Goal: Task Accomplishment & Management: Manage account settings

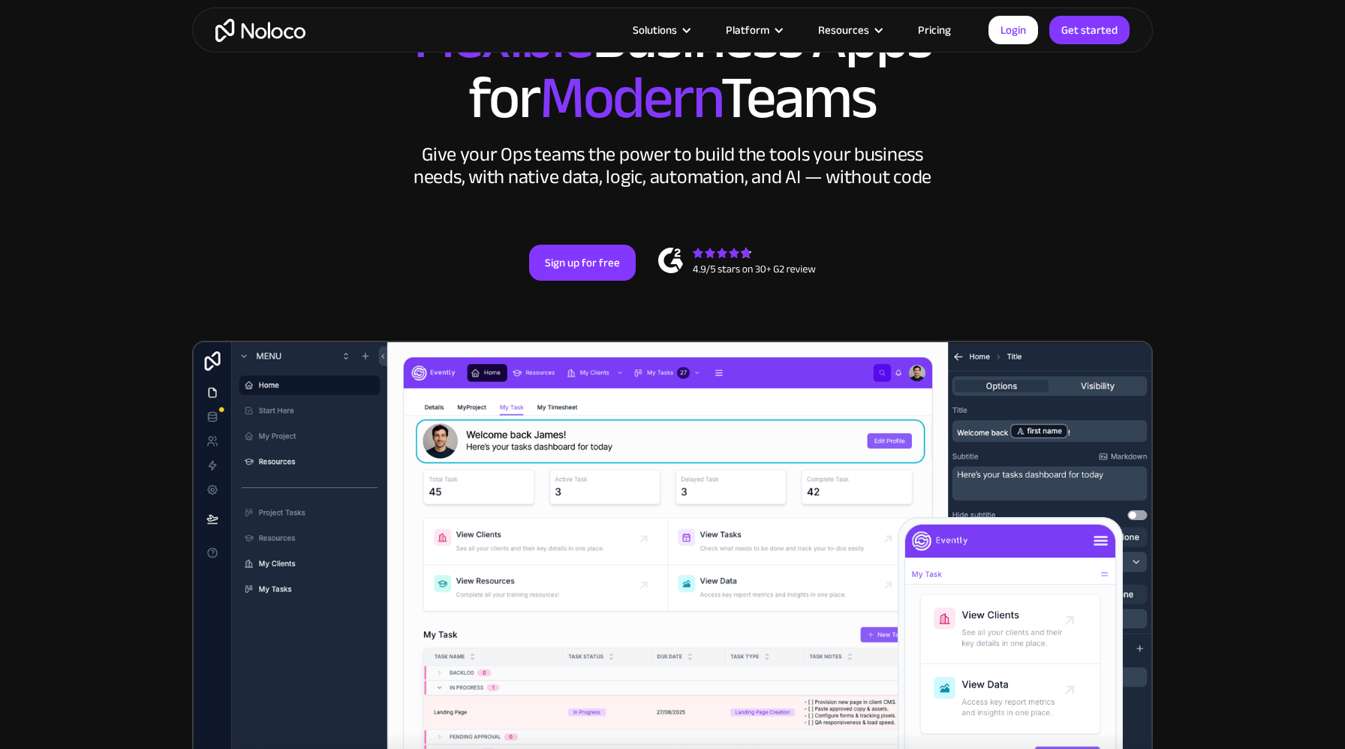
scroll to position [139, 0]
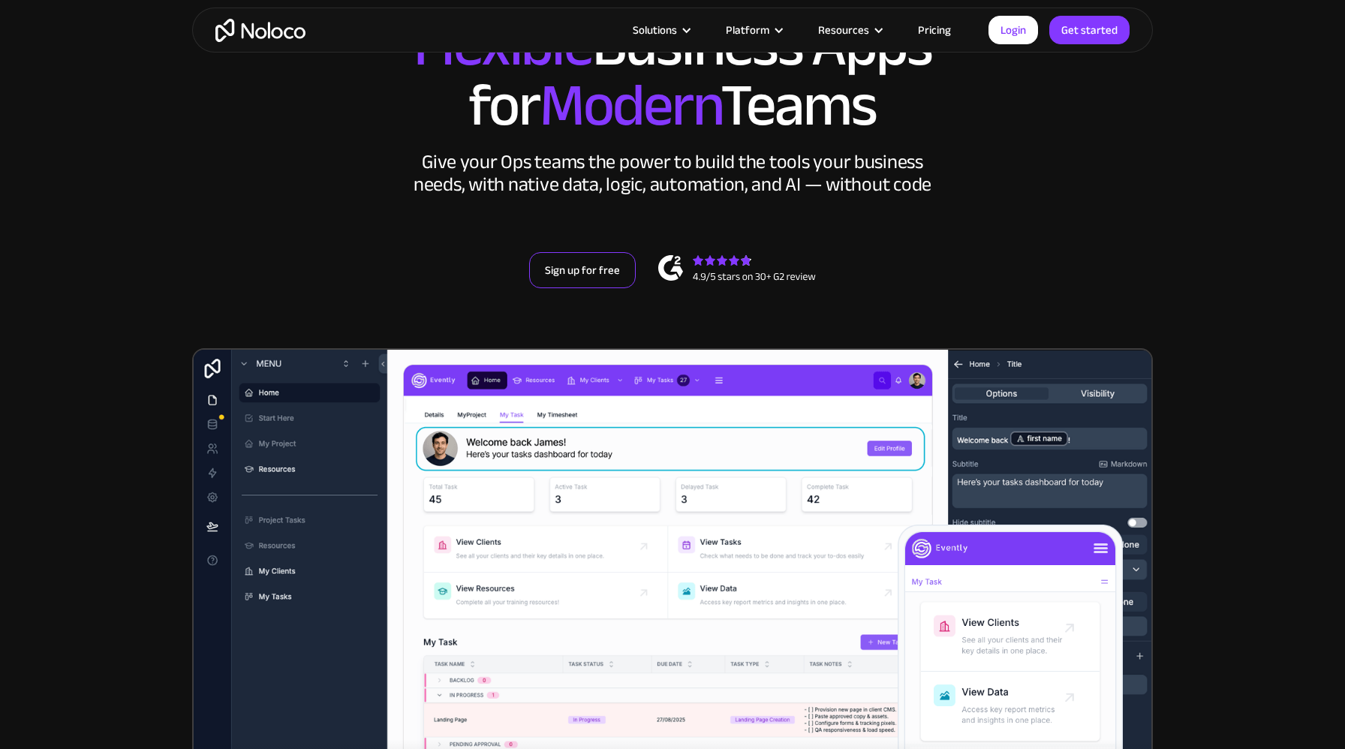
click at [594, 270] on link "Sign up for free" at bounding box center [582, 270] width 107 height 36
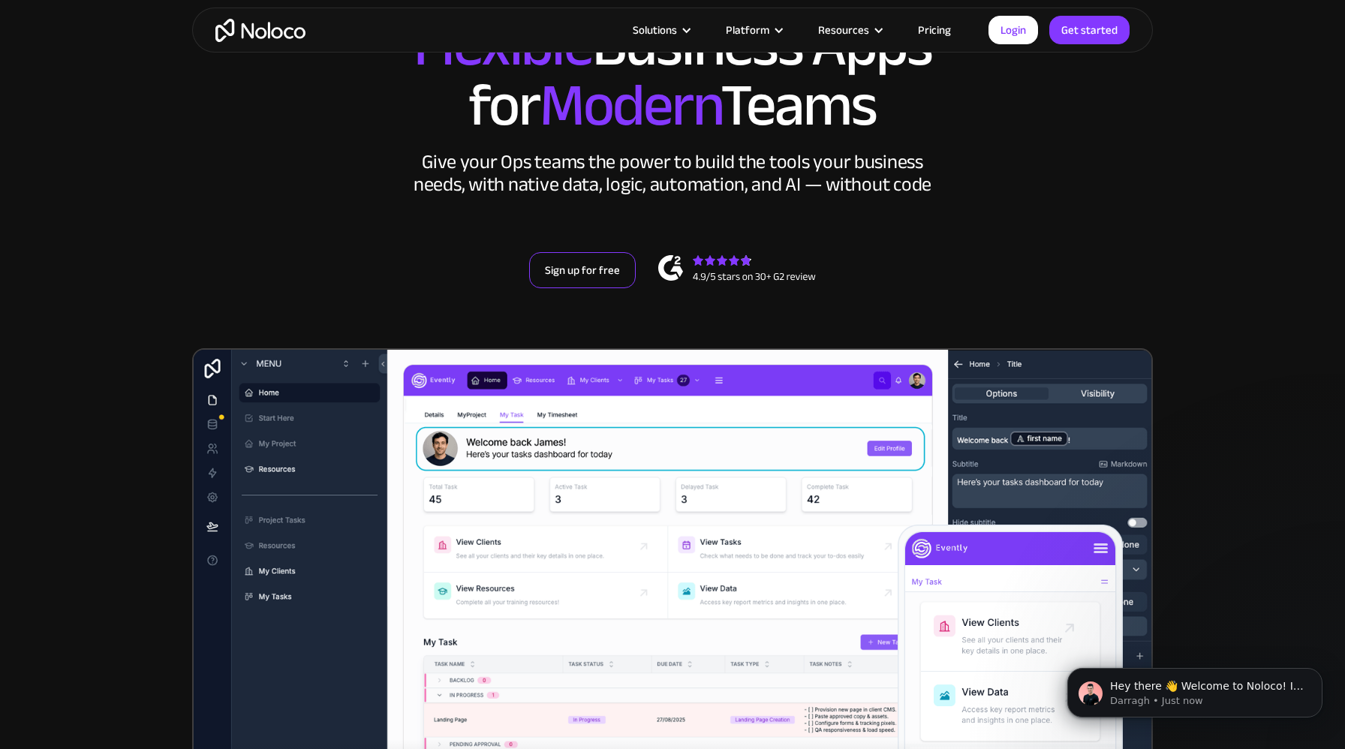
scroll to position [0, 0]
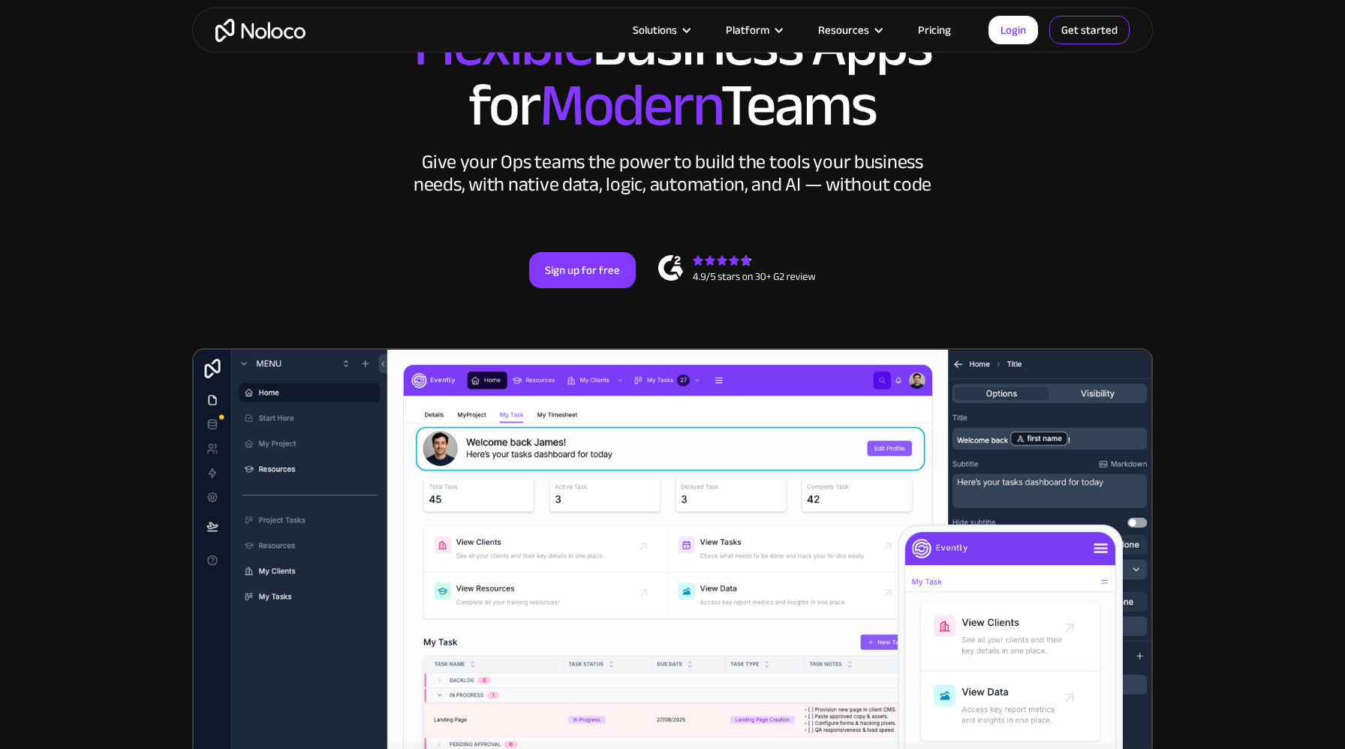
click at [1085, 32] on link "Get started" at bounding box center [1089, 30] width 80 height 29
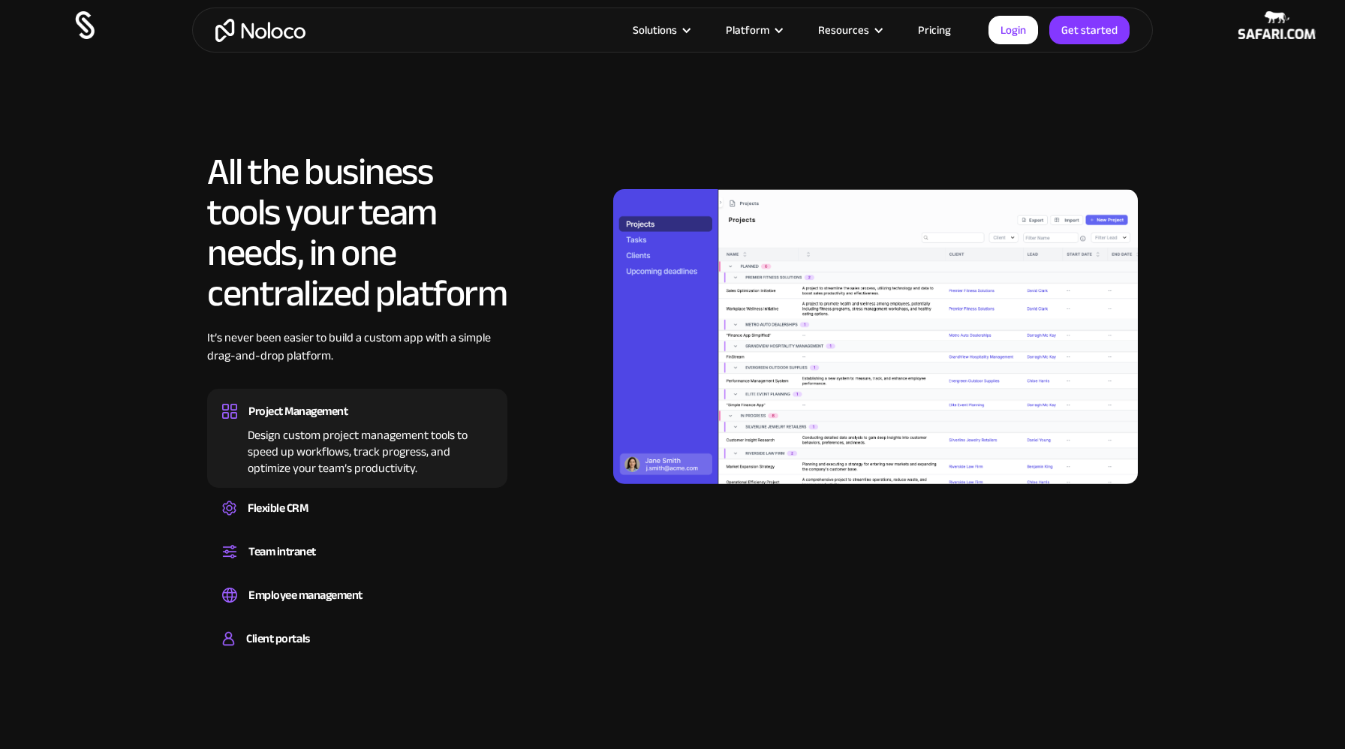
scroll to position [1316, 0]
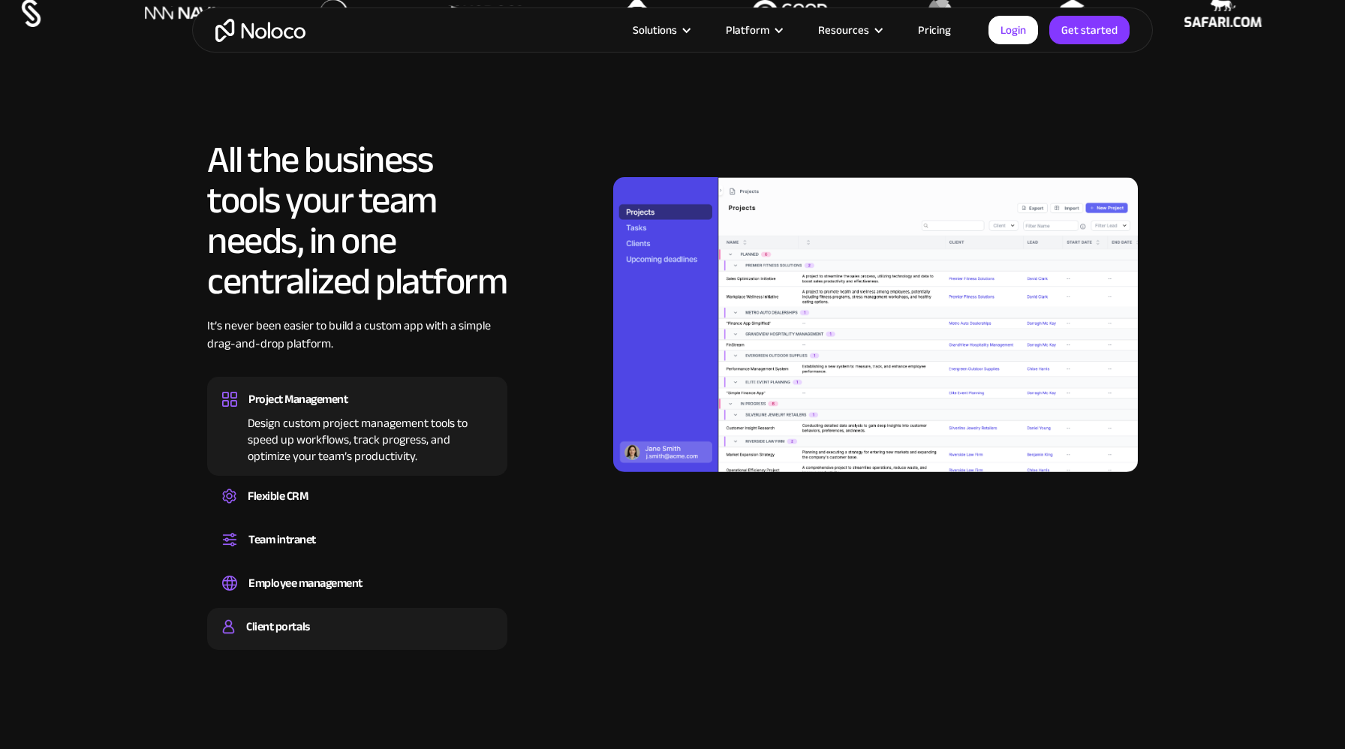
click at [299, 625] on div "Client portals" at bounding box center [277, 626] width 63 height 23
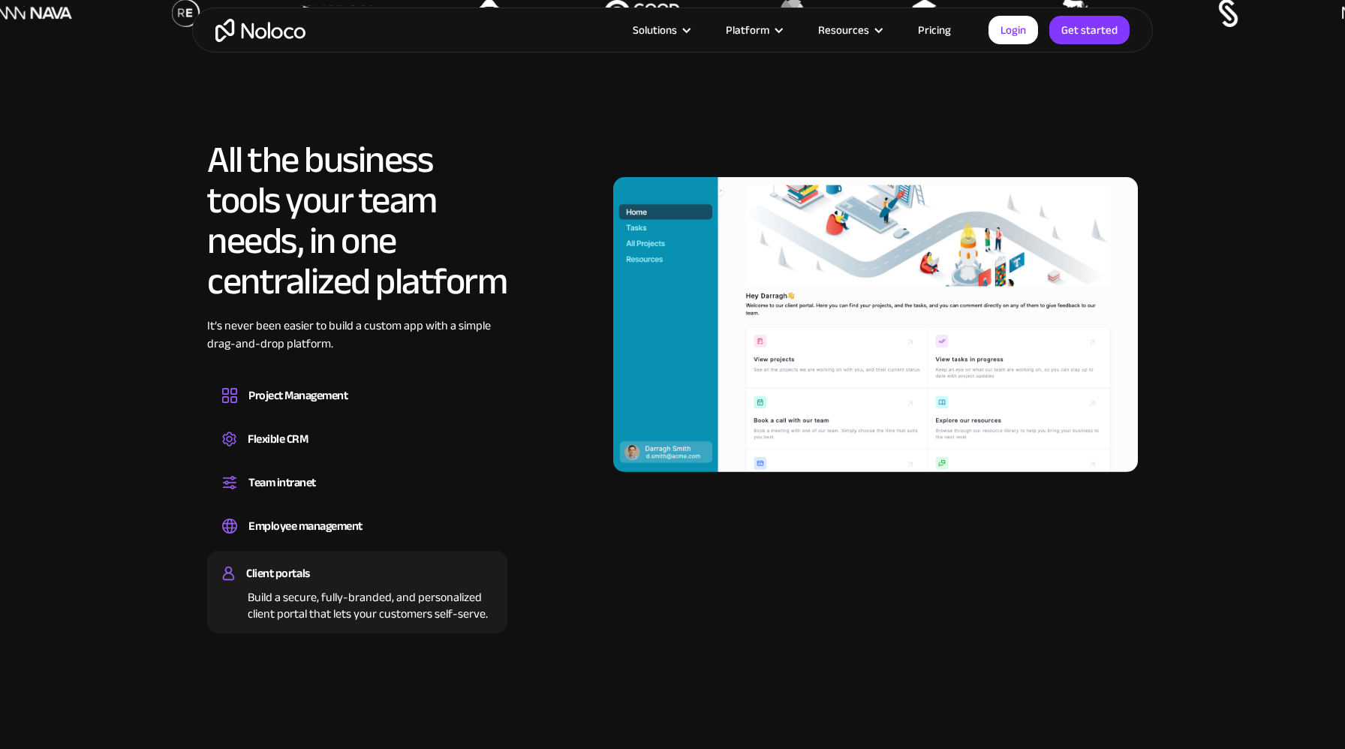
click at [754, 330] on img at bounding box center [875, 324] width 525 height 295
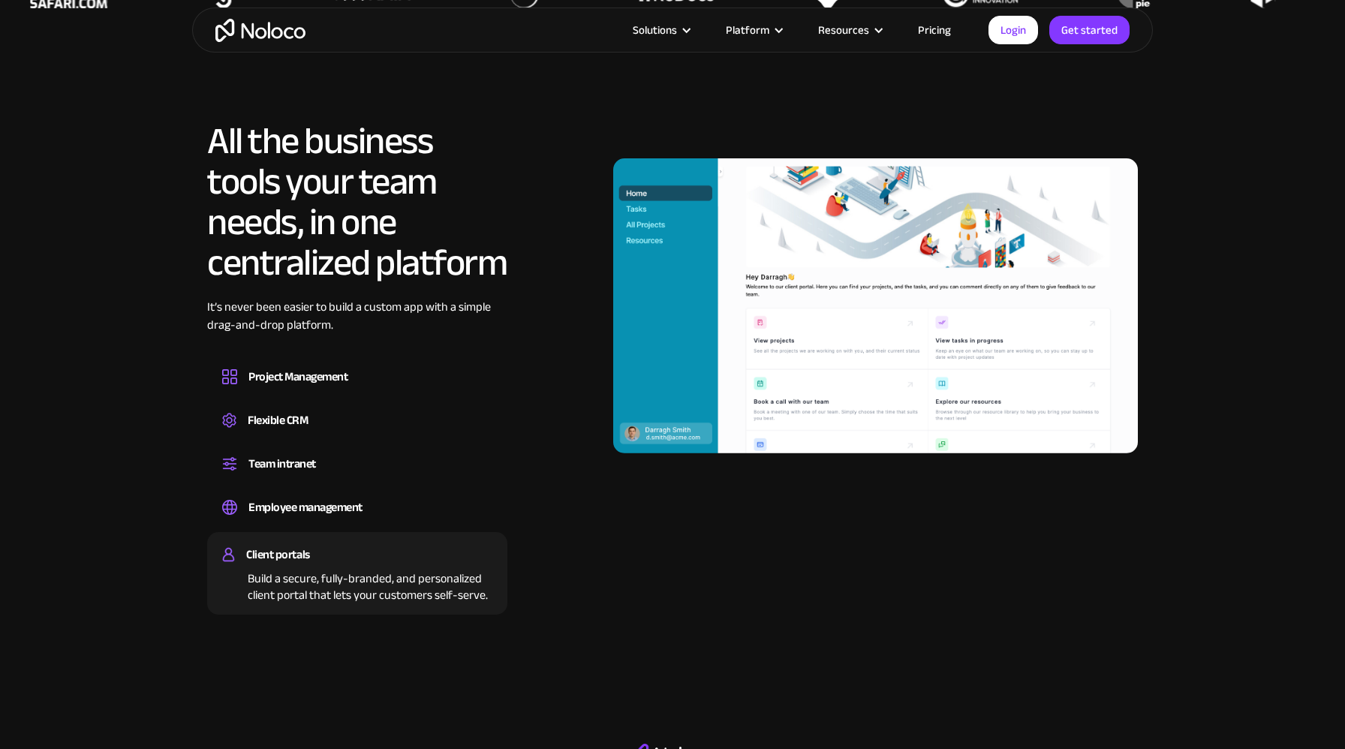
scroll to position [1339, 0]
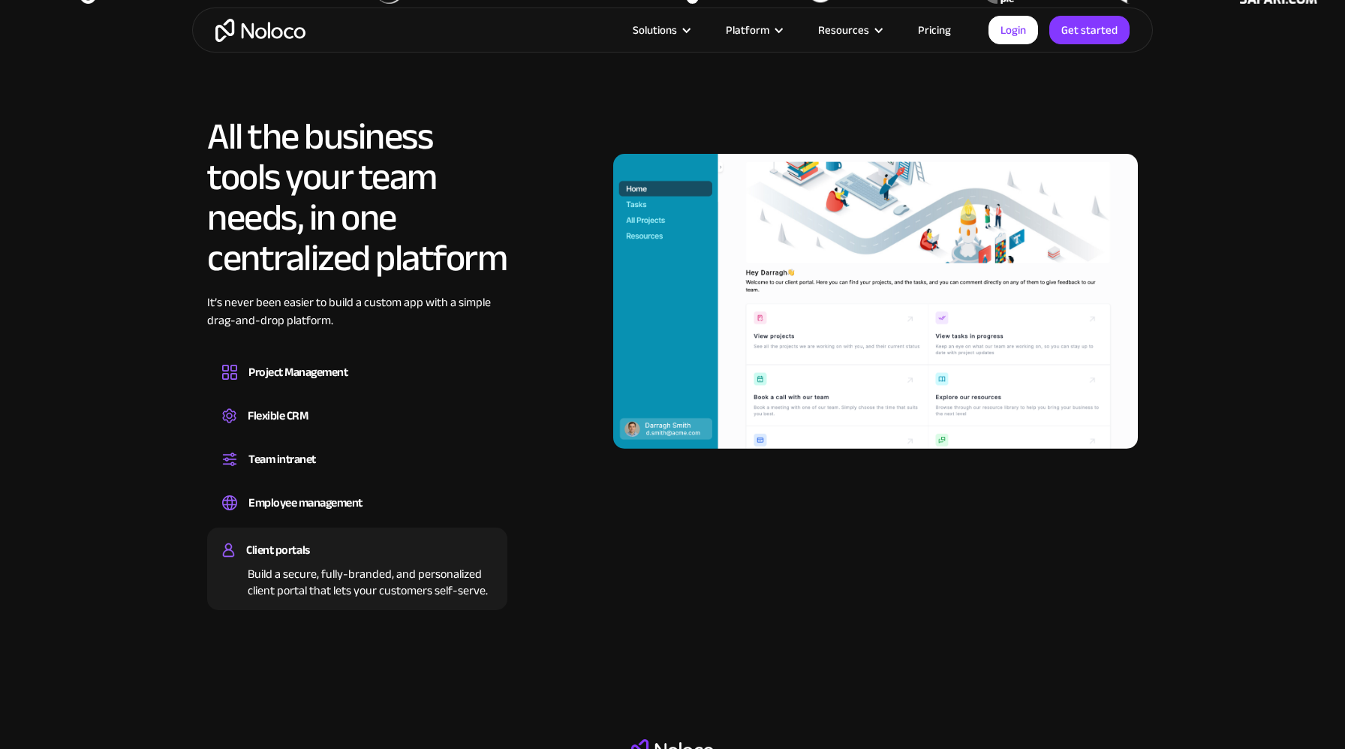
click at [874, 170] on img at bounding box center [875, 301] width 525 height 295
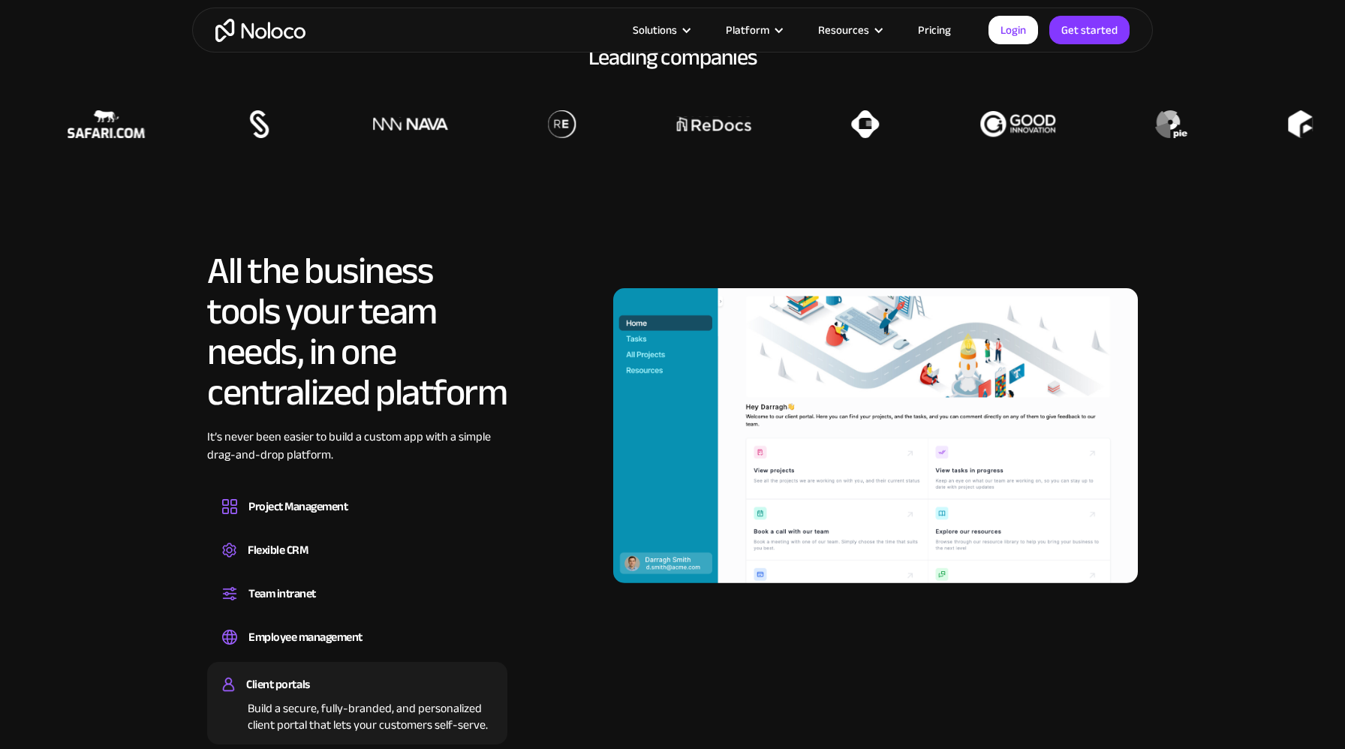
scroll to position [1206, 0]
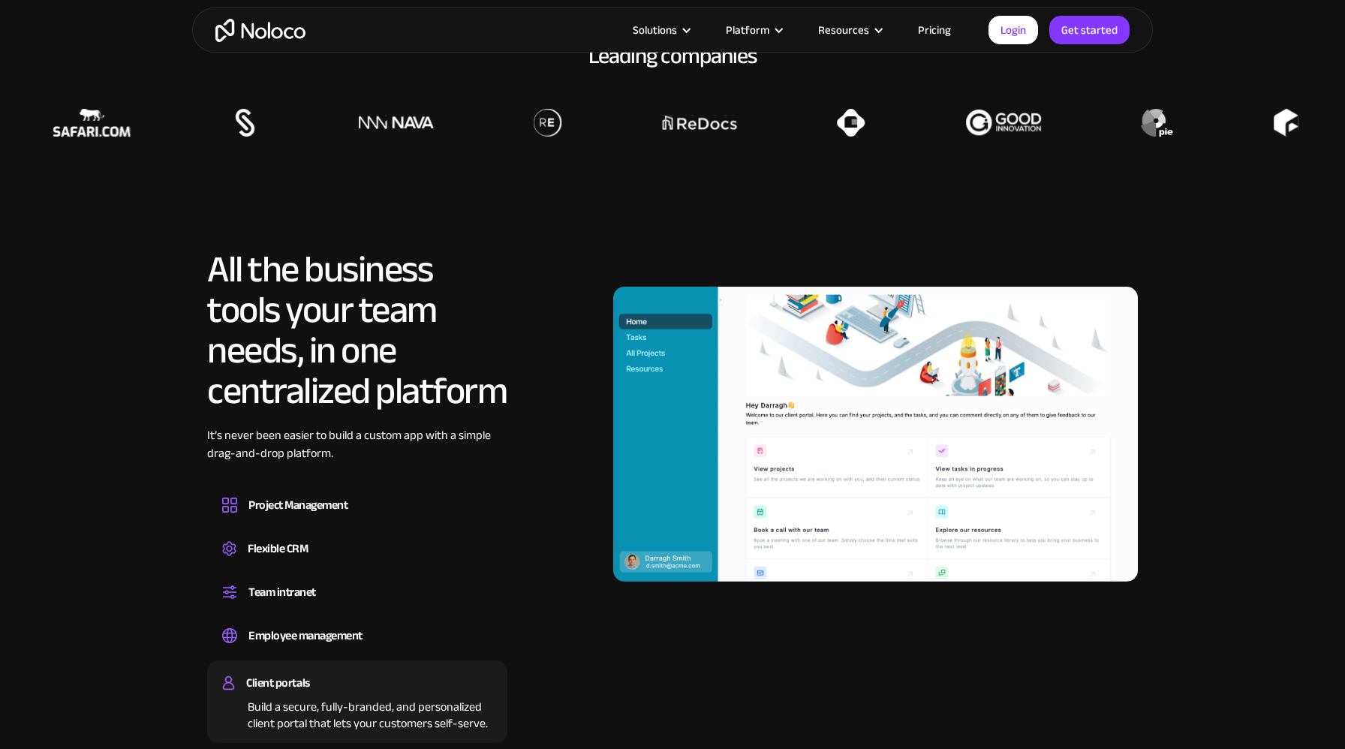
click at [754, 468] on img at bounding box center [875, 434] width 525 height 295
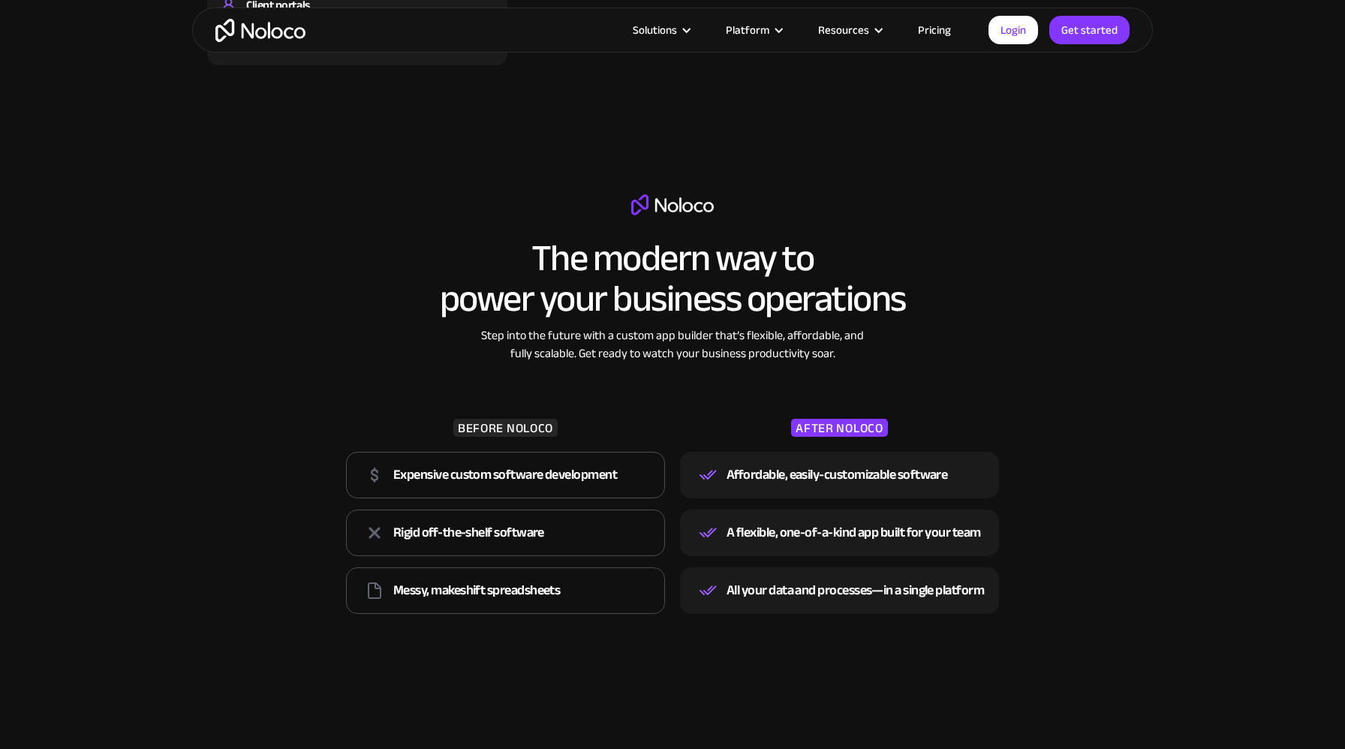
scroll to position [1880, 0]
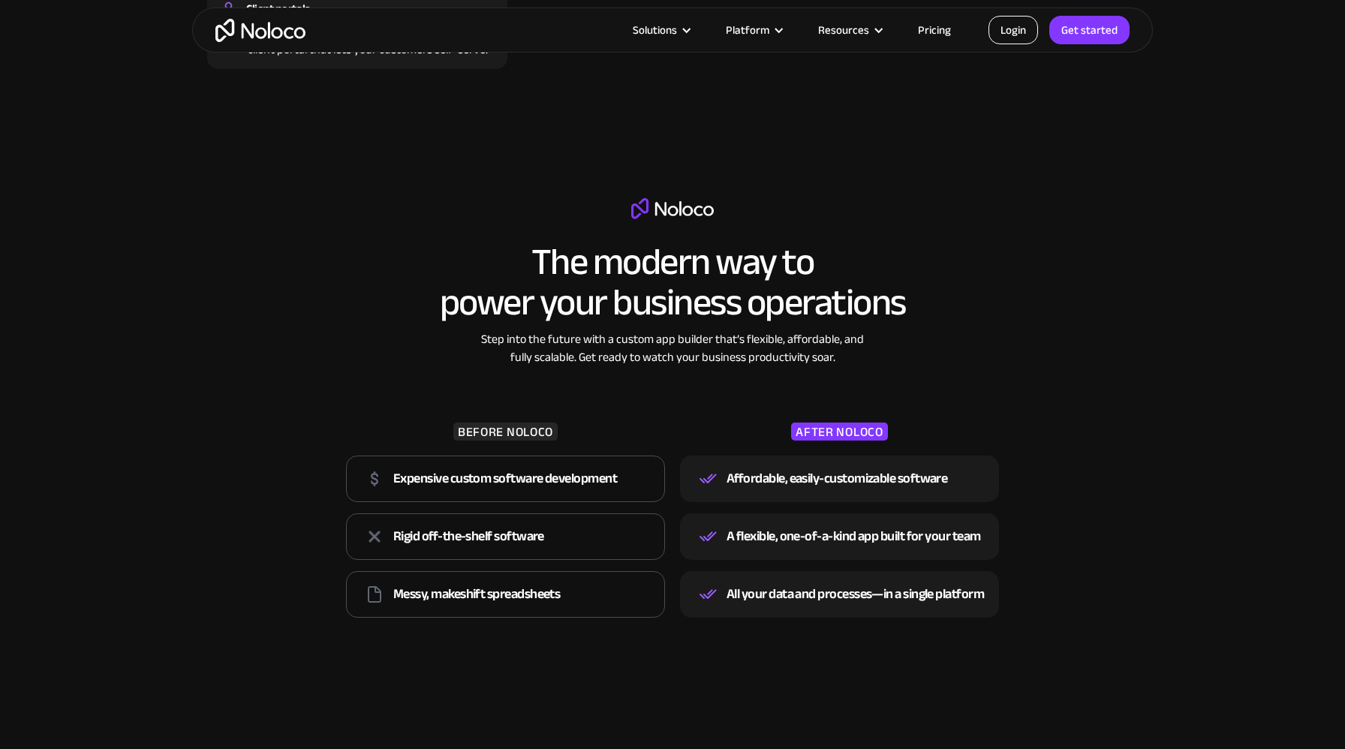
click at [1016, 42] on link "Login" at bounding box center [1014, 30] width 50 height 29
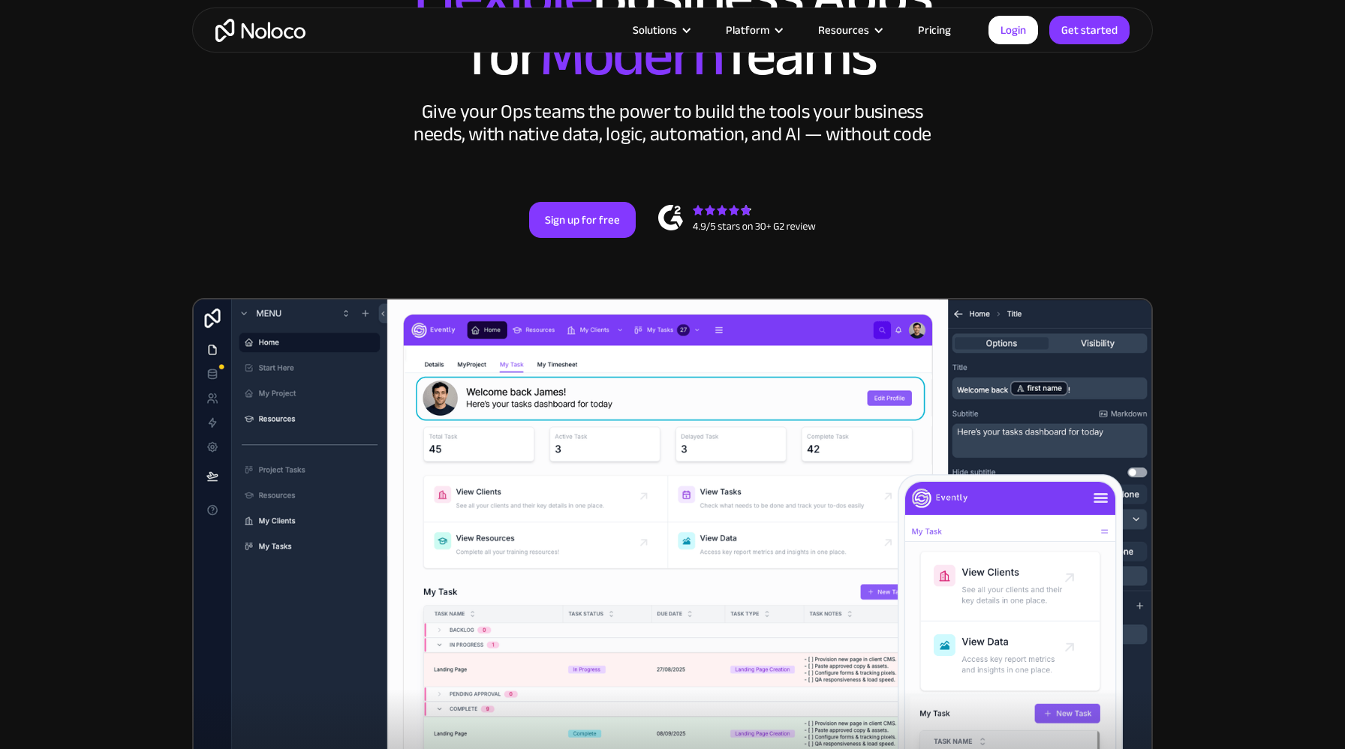
scroll to position [0, 0]
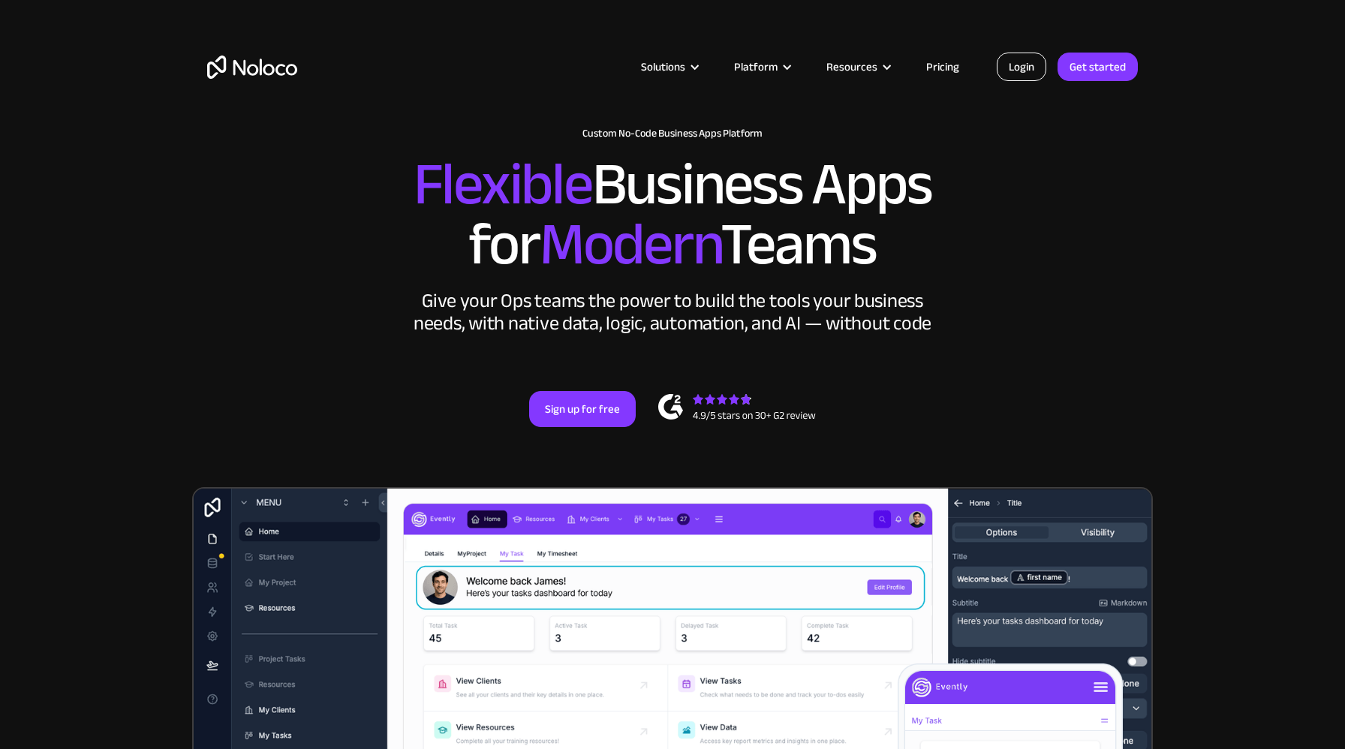
click at [1031, 61] on link "Login" at bounding box center [1022, 67] width 50 height 29
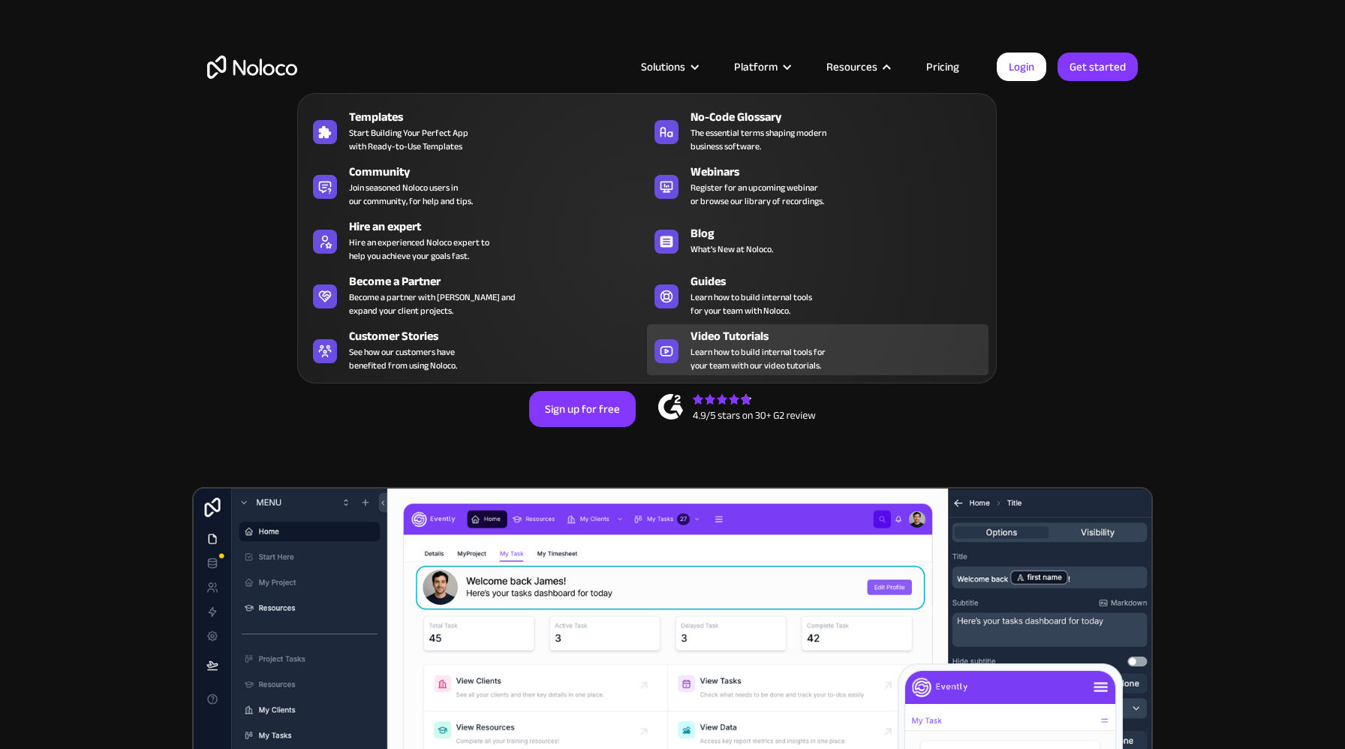
click at [719, 339] on div "Video Tutorials" at bounding box center [843, 336] width 305 height 18
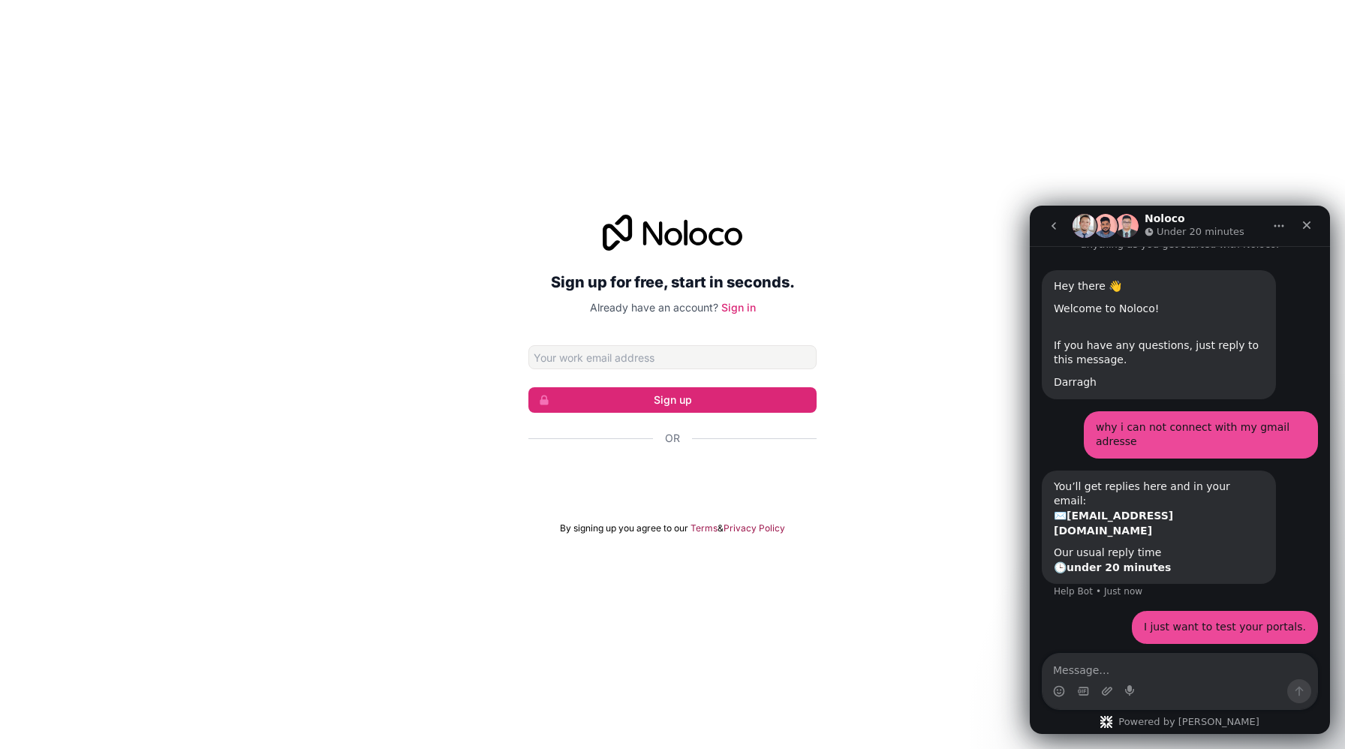
scroll to position [56, 0]
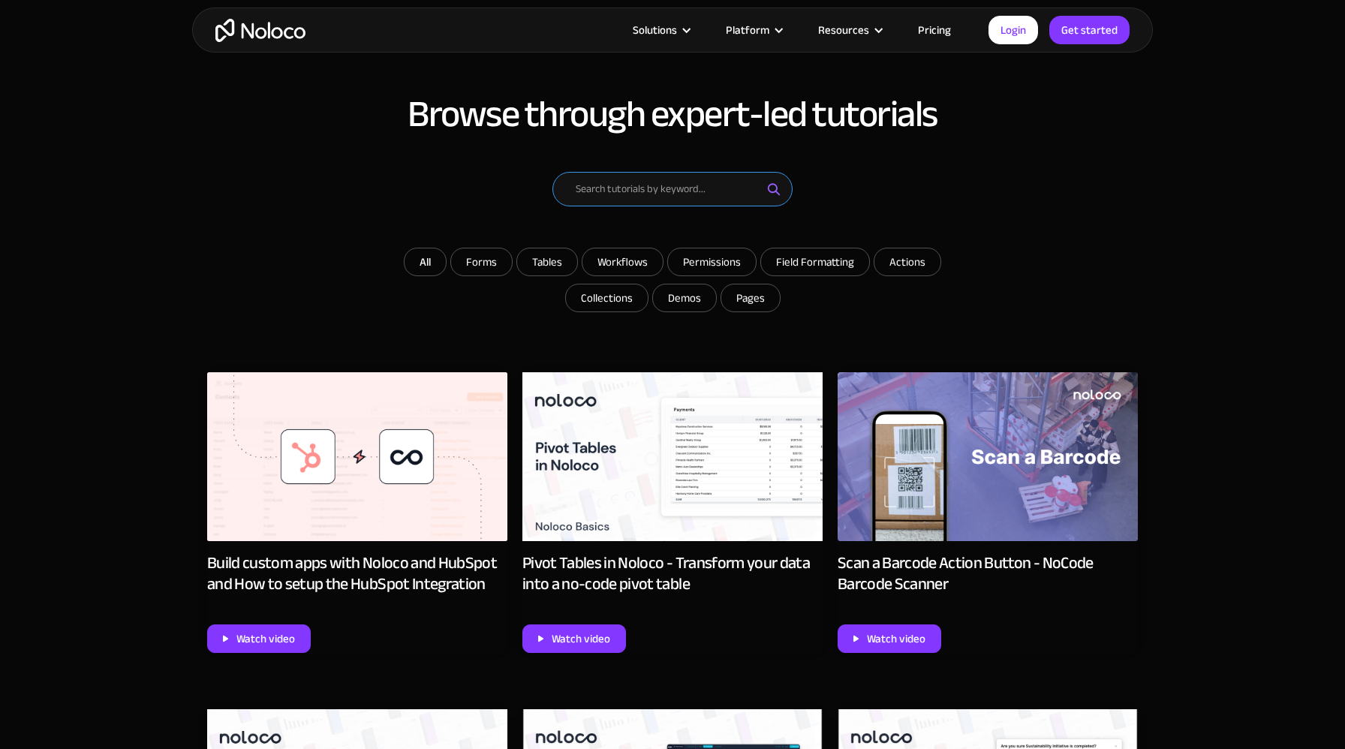
click at [638, 200] on input "Email Form" at bounding box center [672, 189] width 240 height 35
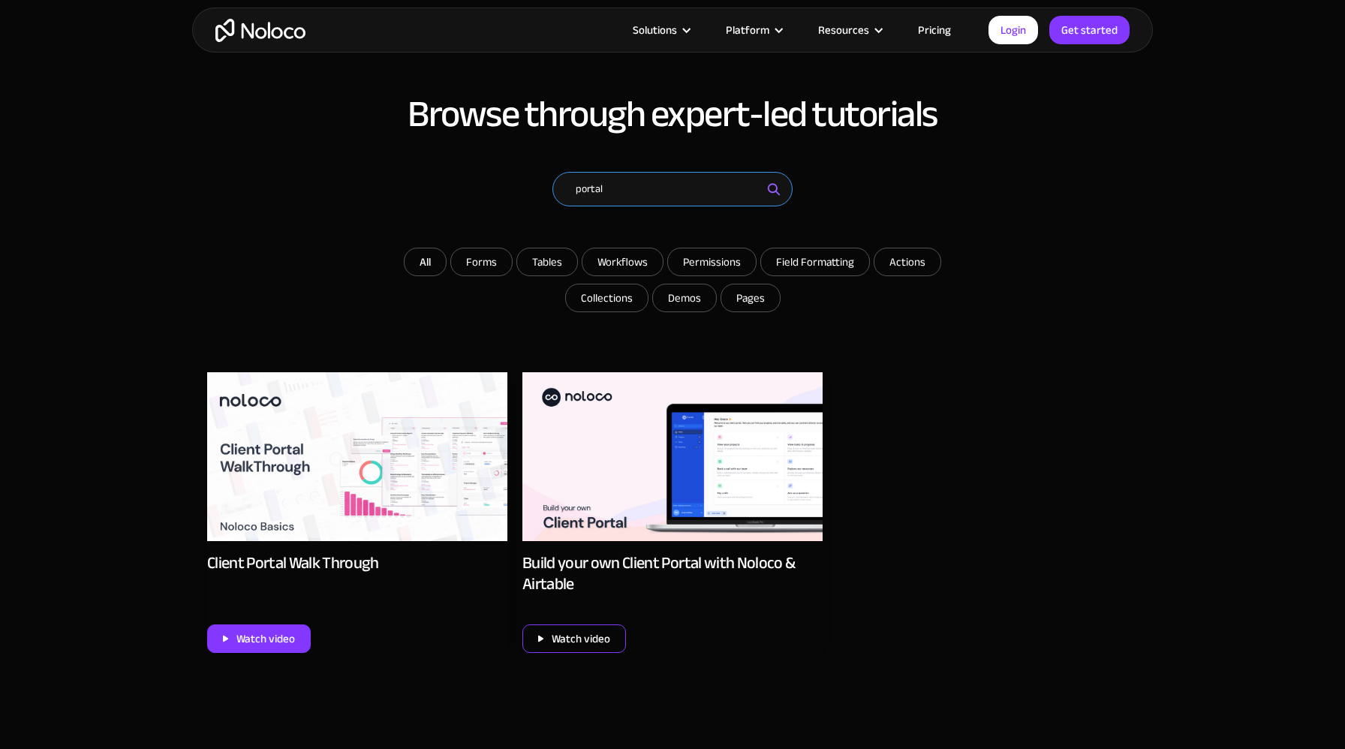
type input "portal"
click at [594, 636] on div "Watch video" at bounding box center [581, 639] width 59 height 20
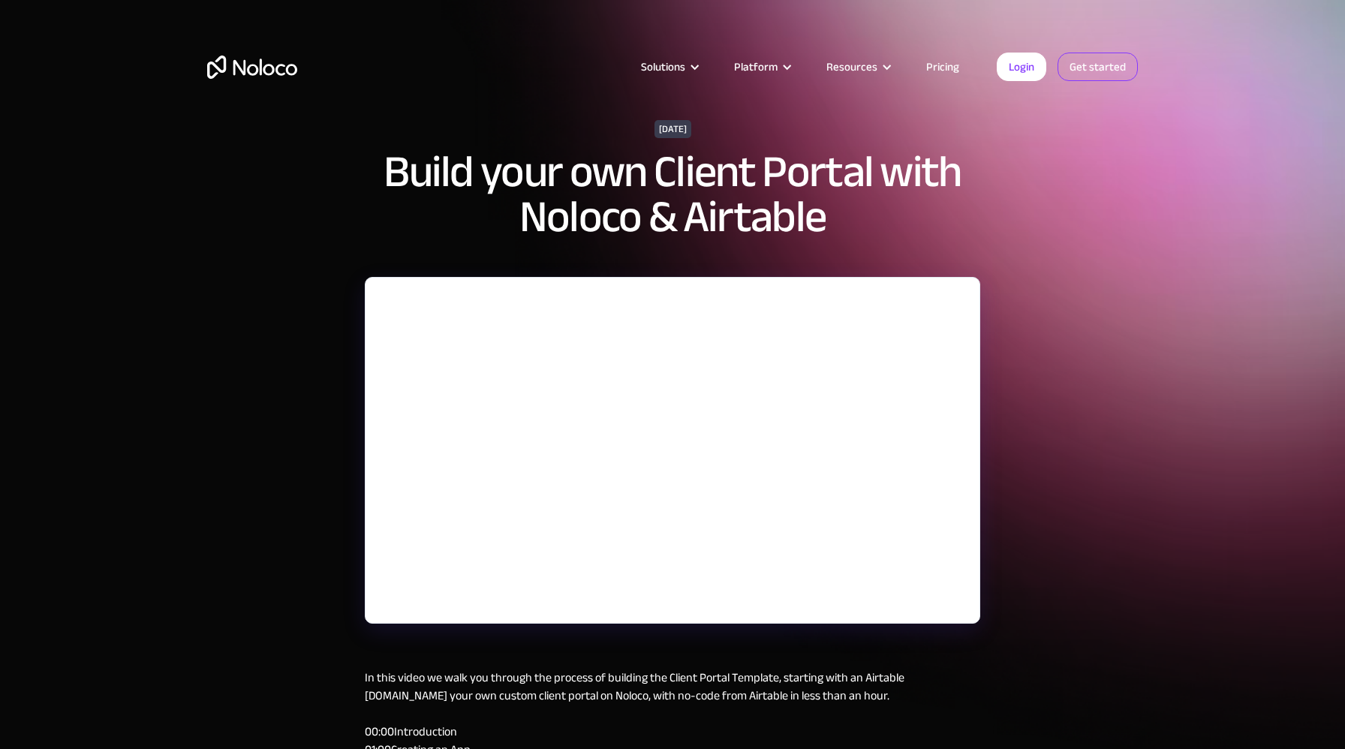
click at [1097, 71] on link "Get started" at bounding box center [1098, 67] width 80 height 29
click at [278, 76] on img "home" at bounding box center [252, 67] width 90 height 23
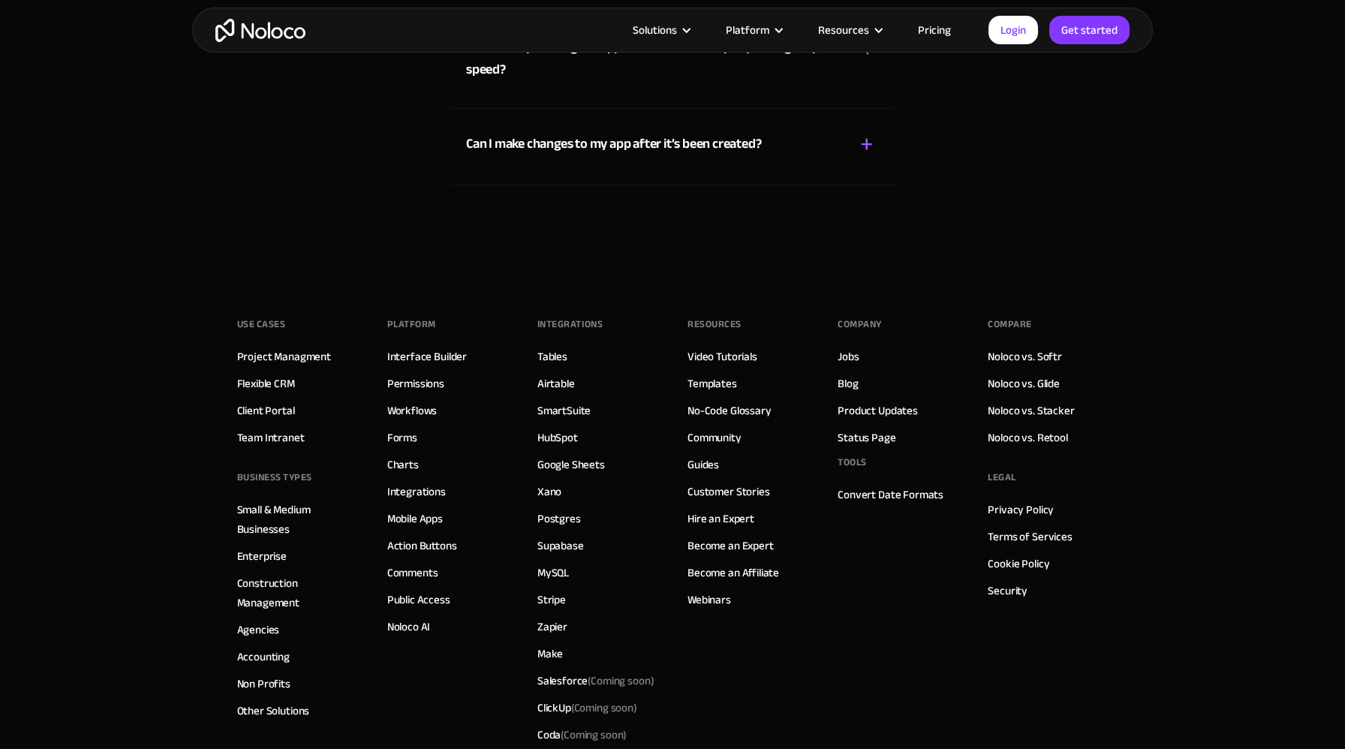
scroll to position [8478, 0]
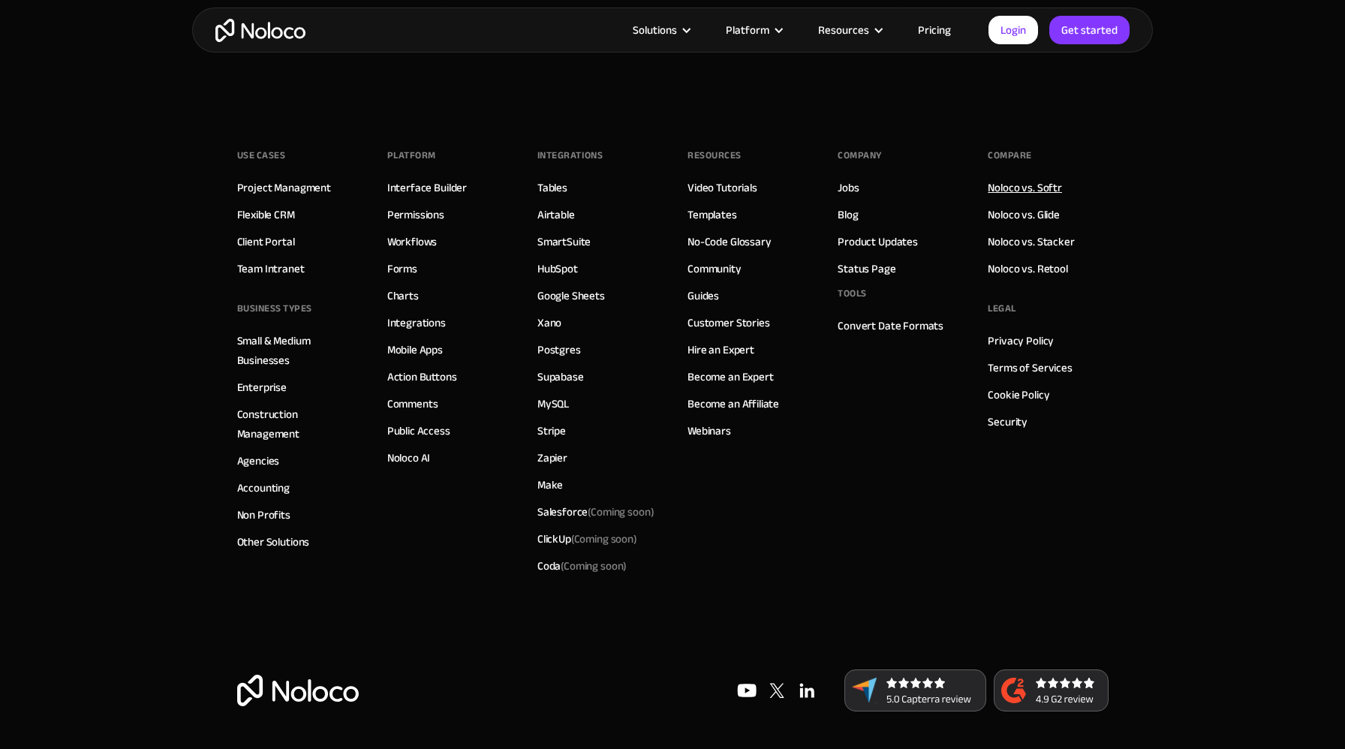
click at [1038, 185] on link "Noloco vs. Softr" at bounding box center [1025, 188] width 74 height 20
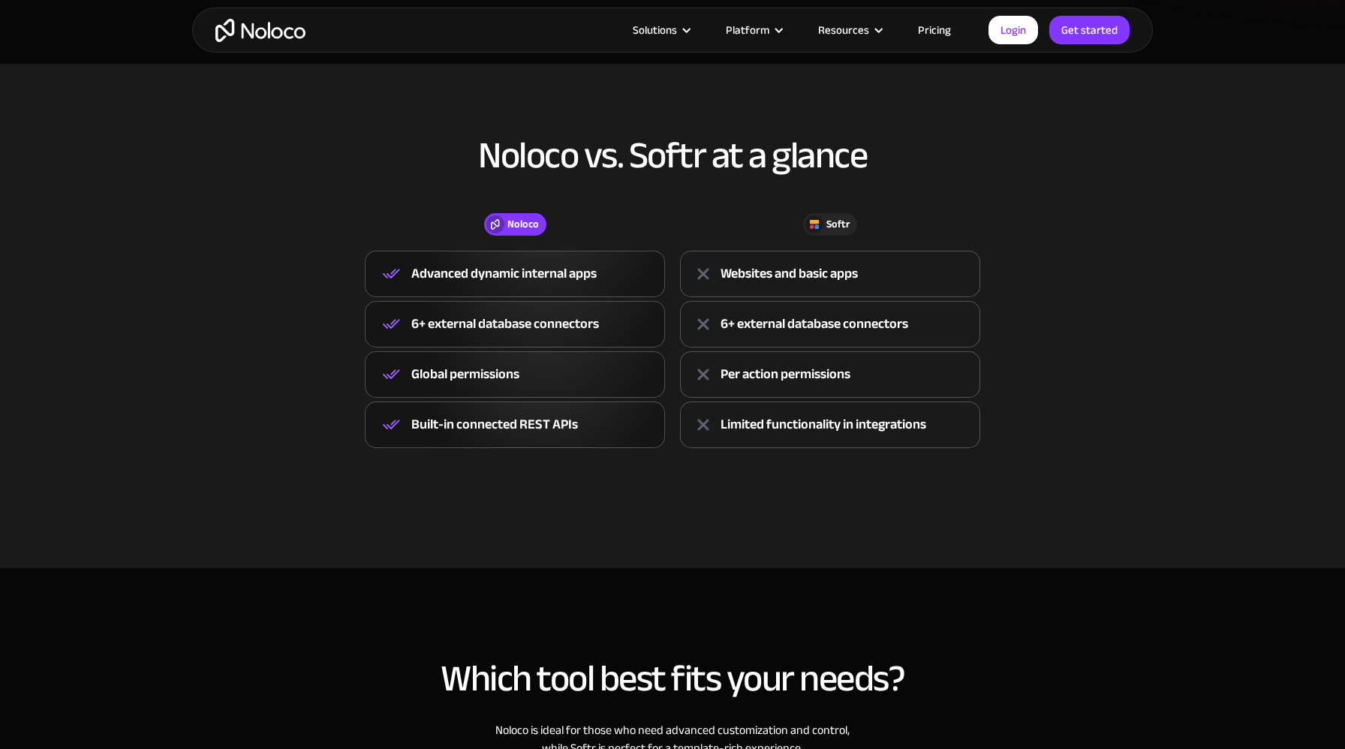
scroll to position [504, 0]
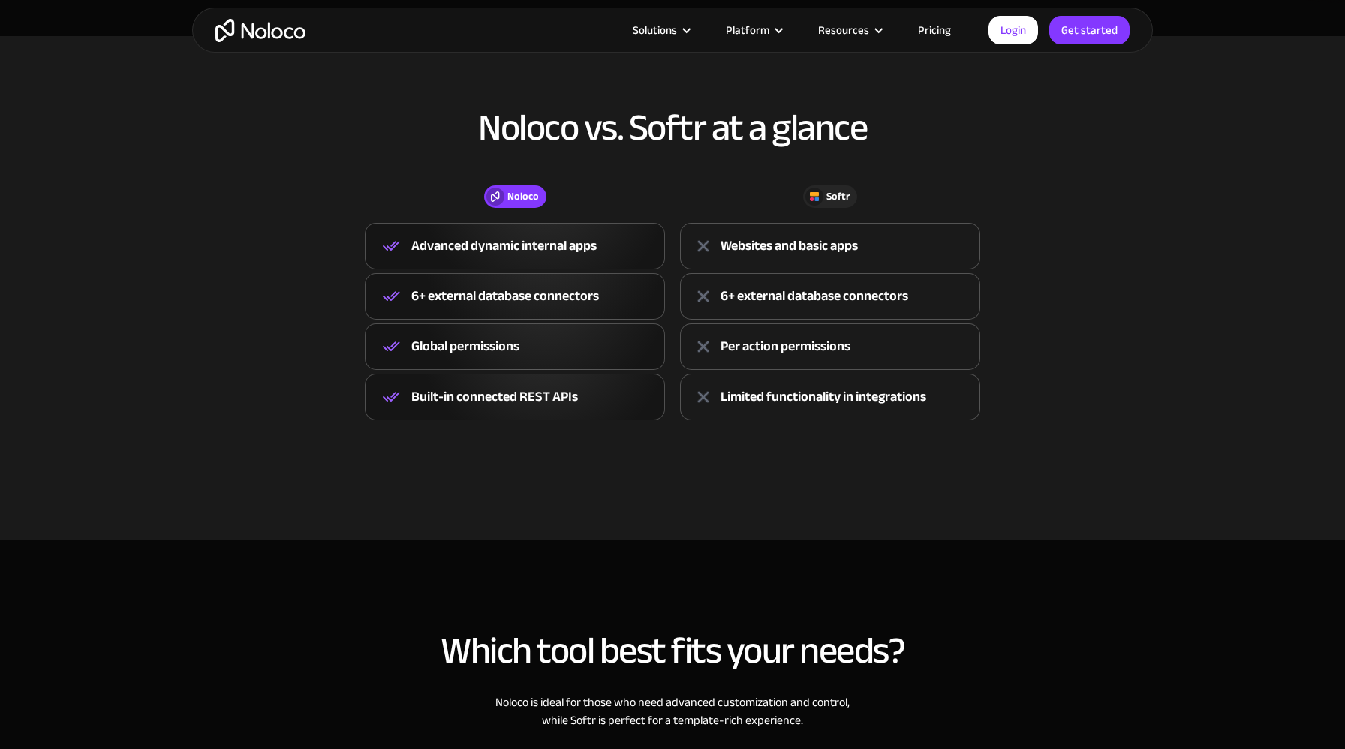
click at [554, 390] on div "Built-in connected REST APIs" at bounding box center [494, 397] width 167 height 23
click at [554, 354] on div "Global permissions" at bounding box center [515, 347] width 300 height 47
click at [554, 332] on div "Global permissions" at bounding box center [515, 347] width 300 height 47
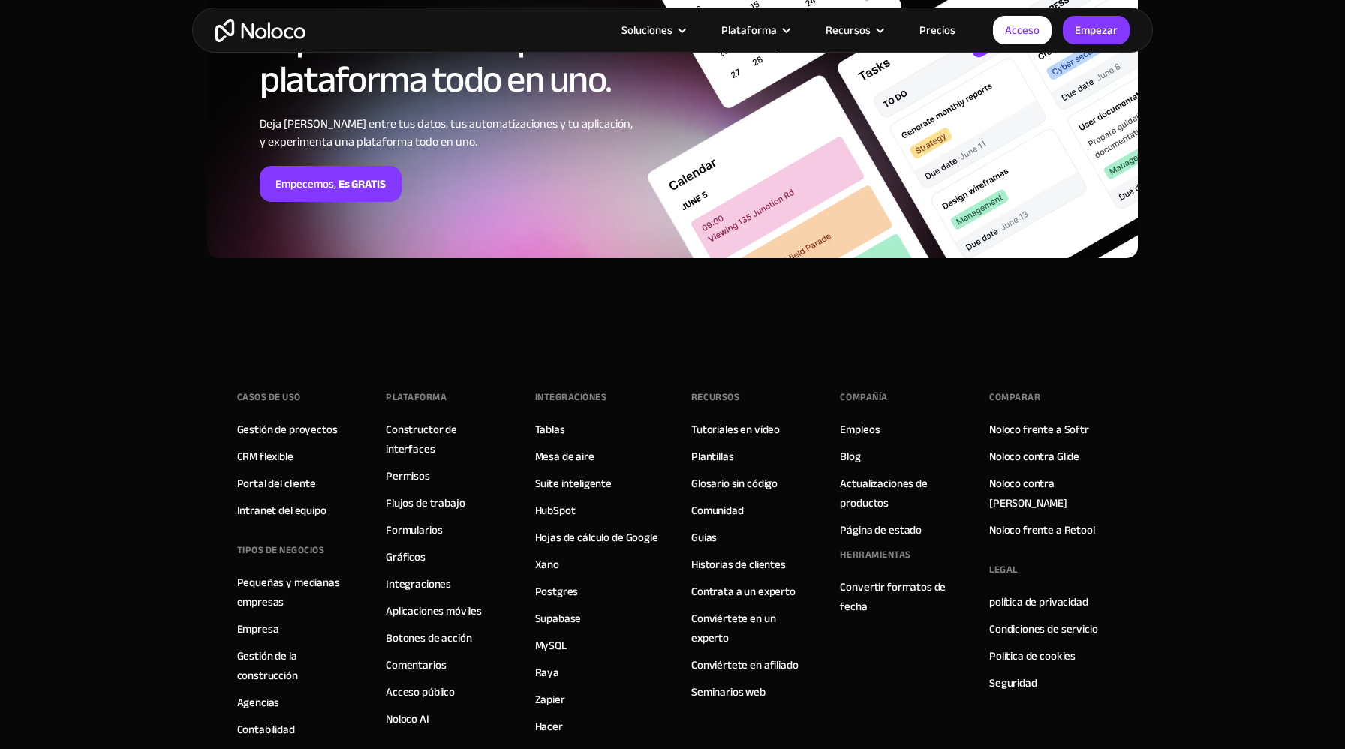
scroll to position [3986, 0]
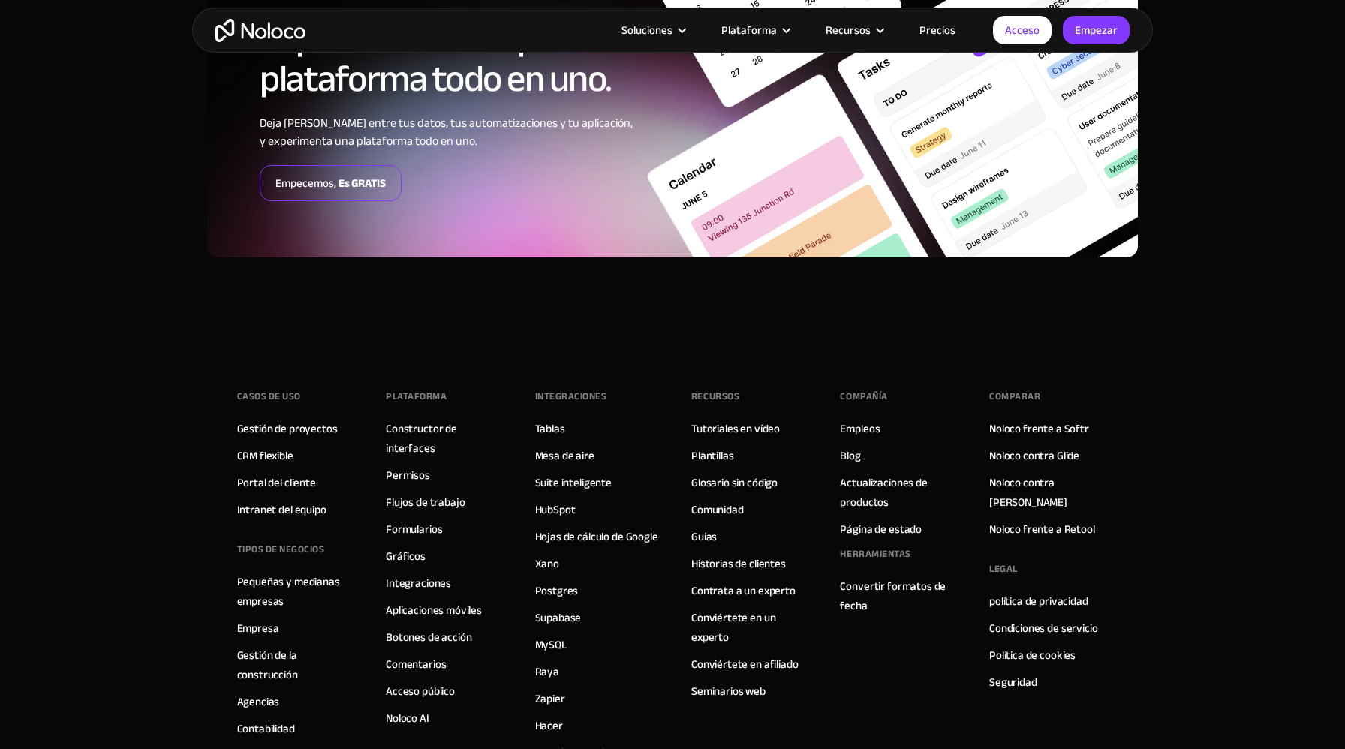
click at [347, 179] on font "Es GRATIS" at bounding box center [362, 183] width 47 height 21
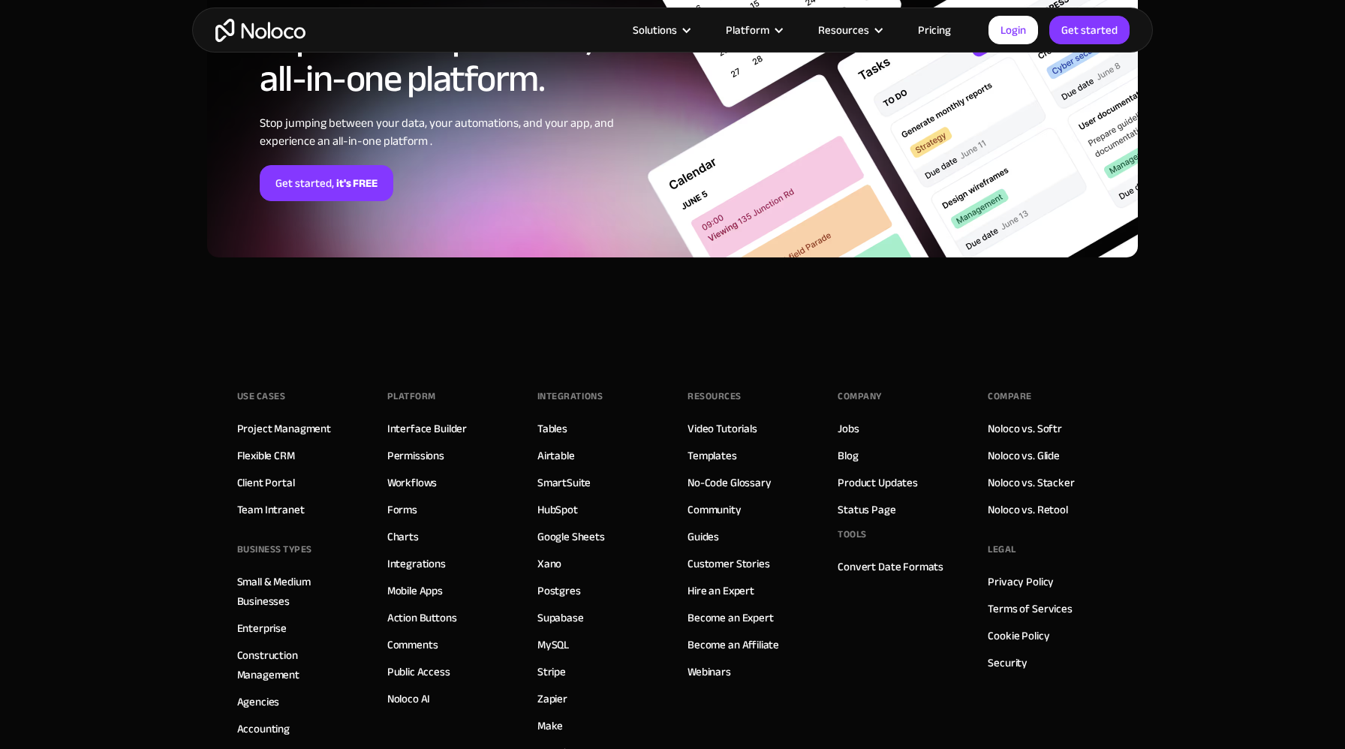
click at [1203, 114] on section "Experience a powerful, all-in-one platform. Stop jumping between your data, you…" at bounding box center [672, 115] width 1345 height 450
click at [1077, 34] on link "Get started" at bounding box center [1089, 30] width 80 height 29
click at [321, 176] on link "Get started, it's FREE" at bounding box center [327, 183] width 134 height 36
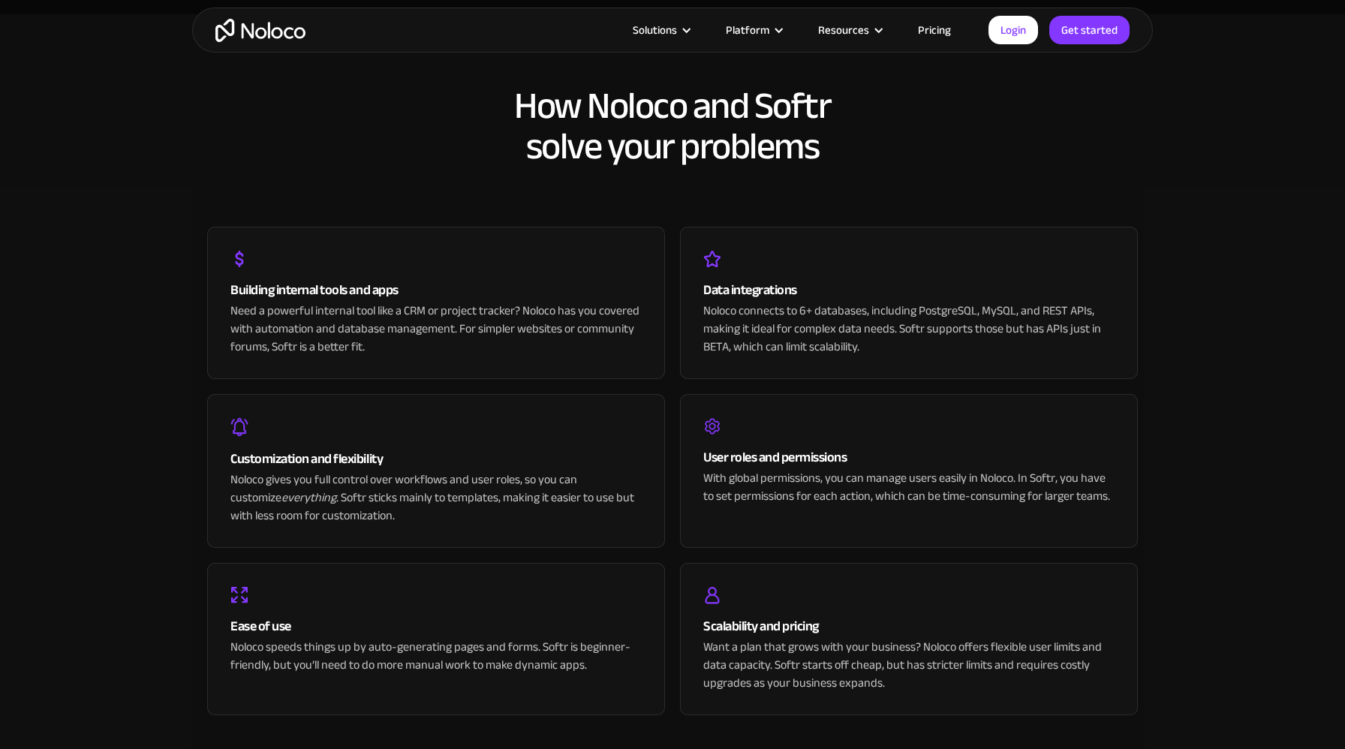
scroll to position [2820, 0]
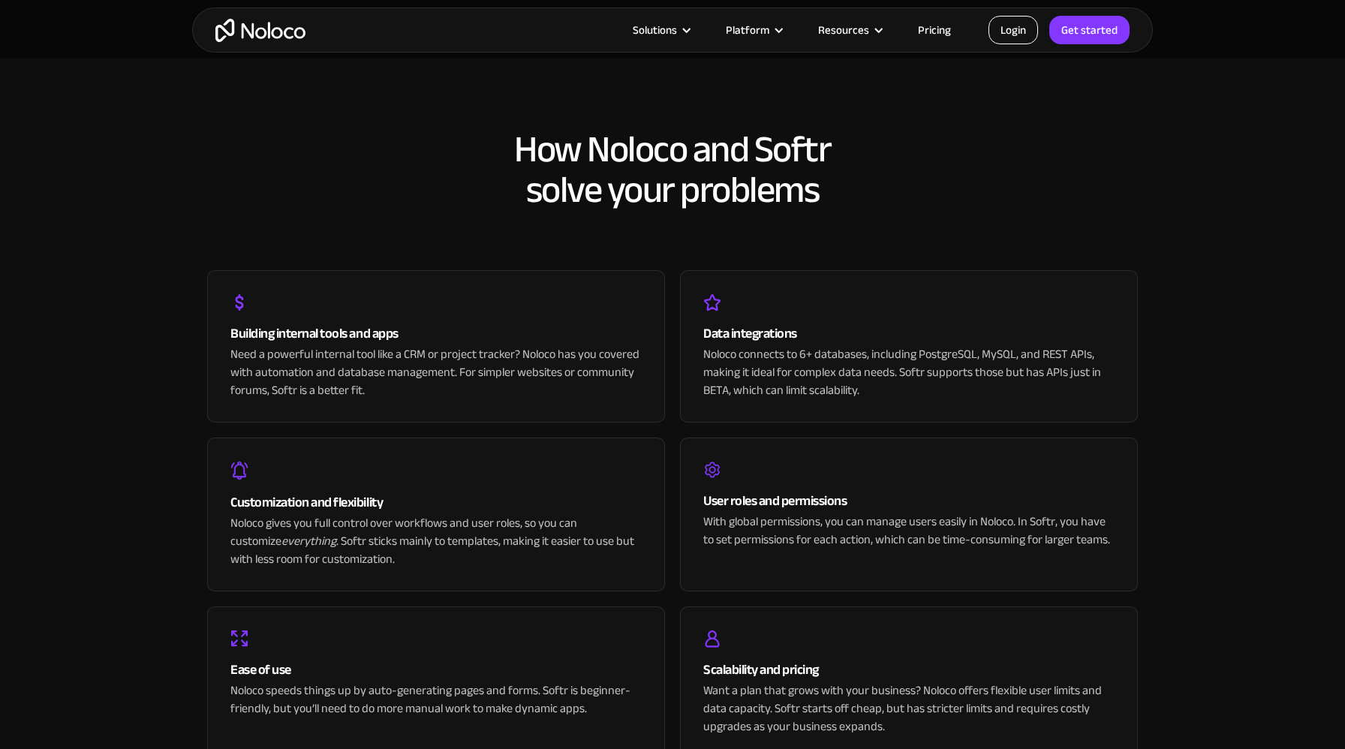
click at [1019, 35] on link "Login" at bounding box center [1014, 30] width 50 height 29
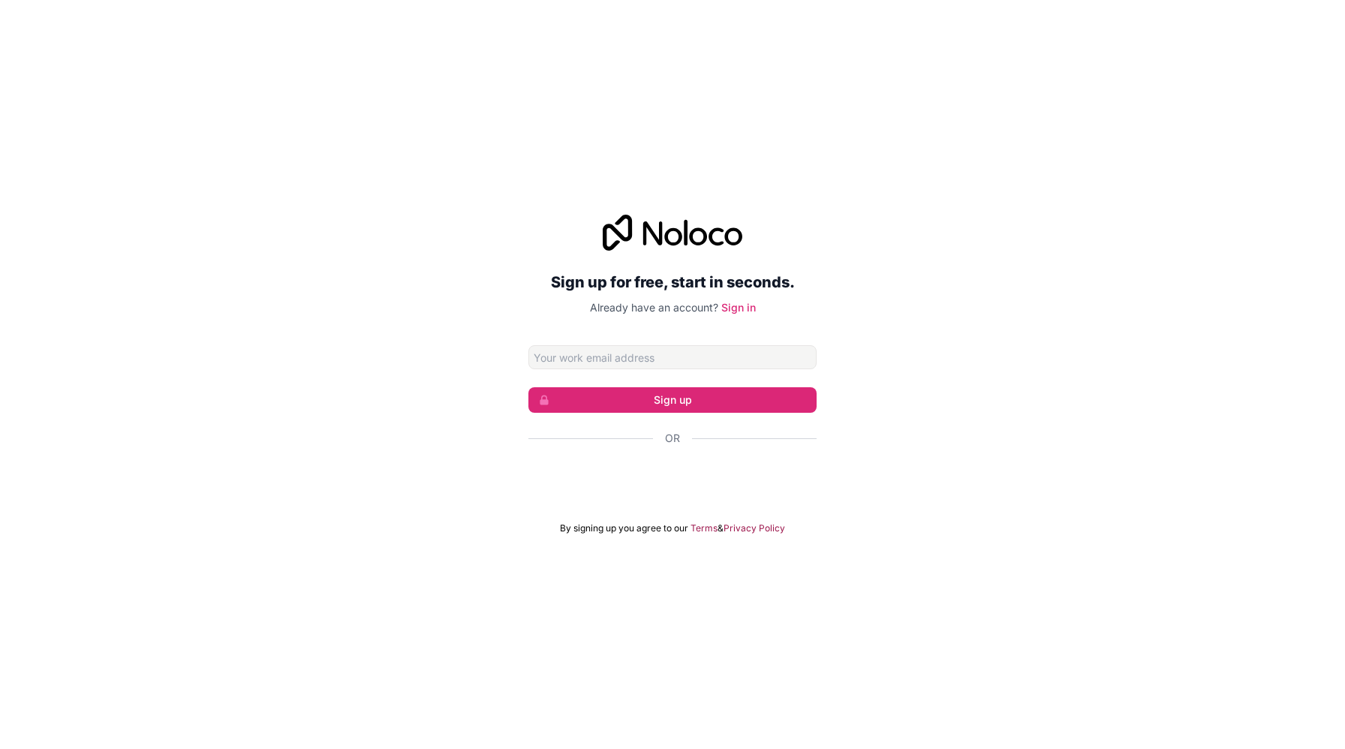
click at [585, 353] on input "Email address" at bounding box center [672, 357] width 288 height 24
type input "[PERSON_NAME][EMAIL_ADDRESS][DOMAIN_NAME]"
click at [698, 404] on button "Sign up" at bounding box center [672, 400] width 288 height 26
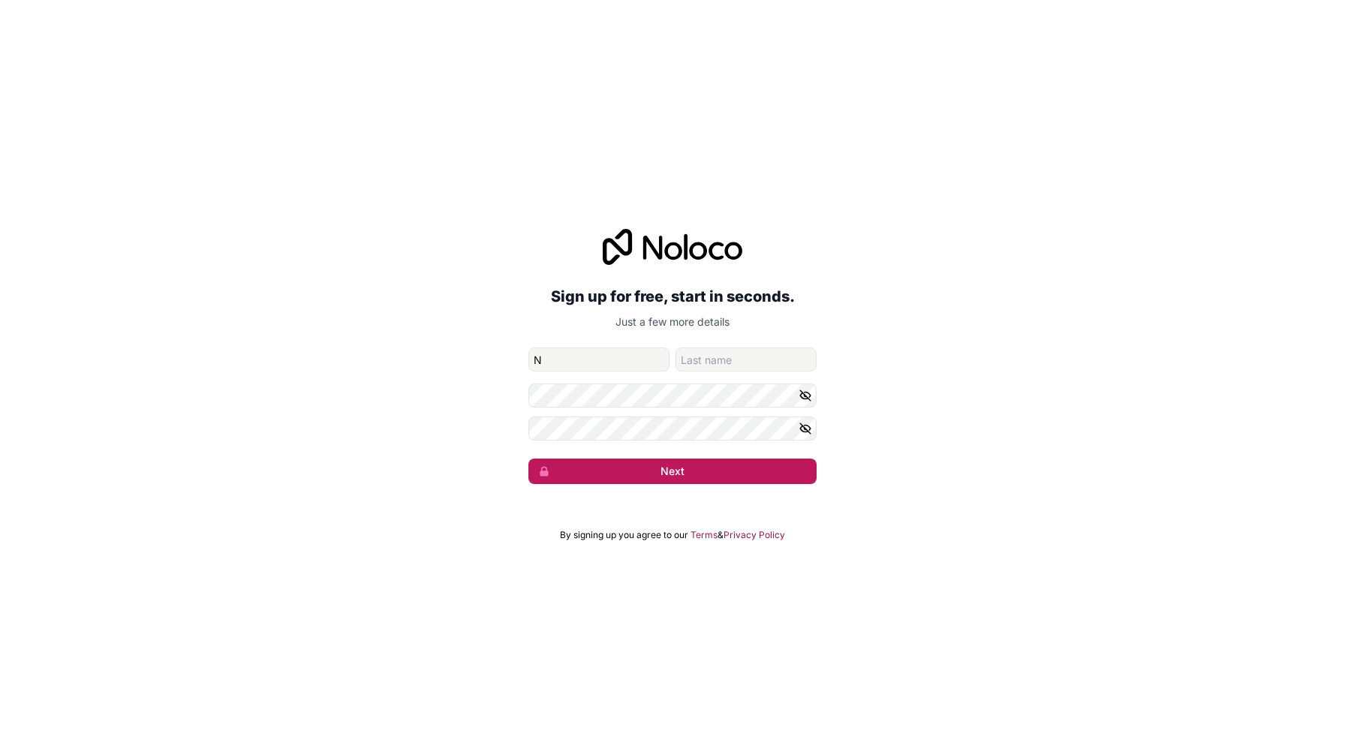
type input "[PERSON_NAME]"
type input "SCHLIESZUS"
click at [528, 459] on button "Next" at bounding box center [672, 472] width 288 height 26
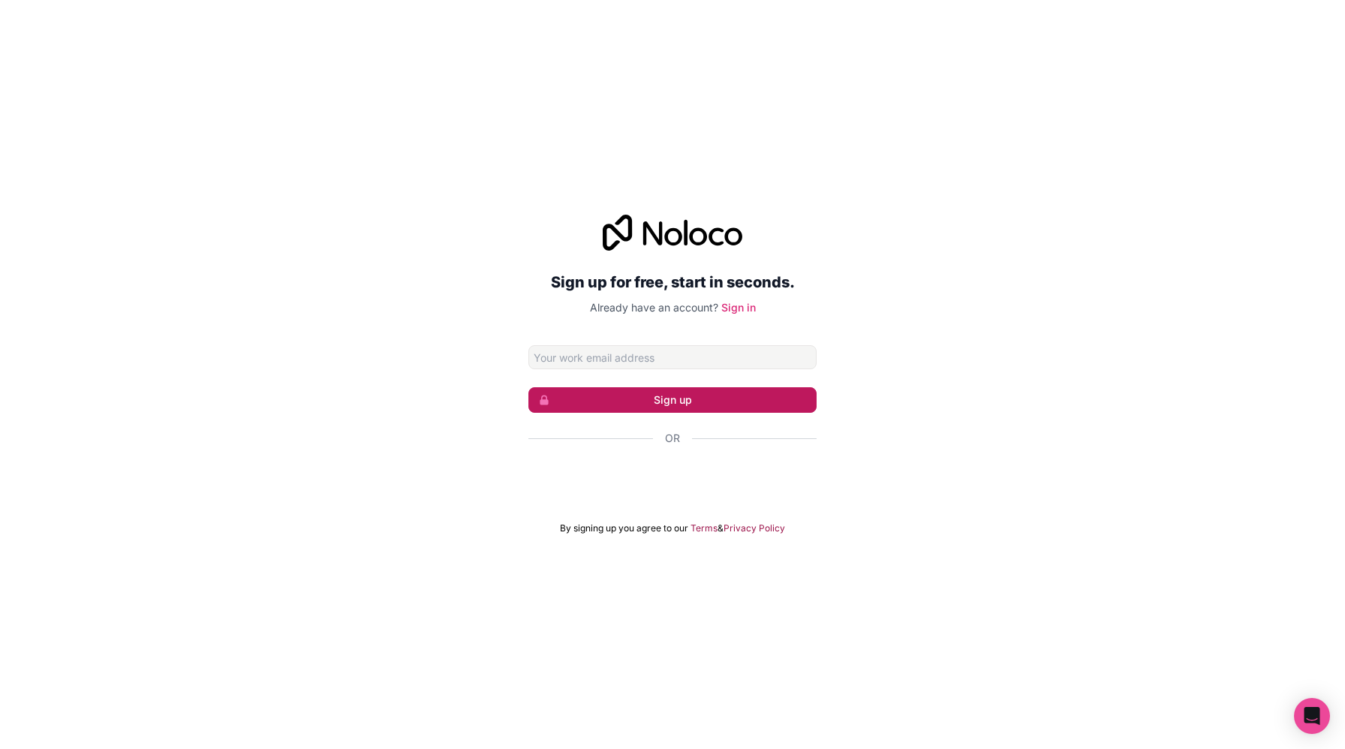
click at [714, 396] on button "Sign up" at bounding box center [672, 400] width 288 height 26
click at [684, 366] on input "Email address" at bounding box center [672, 357] width 288 height 24
type input "[EMAIL_ADDRESS][DOMAIN_NAME]"
click at [736, 408] on button "Sign up" at bounding box center [672, 400] width 288 height 26
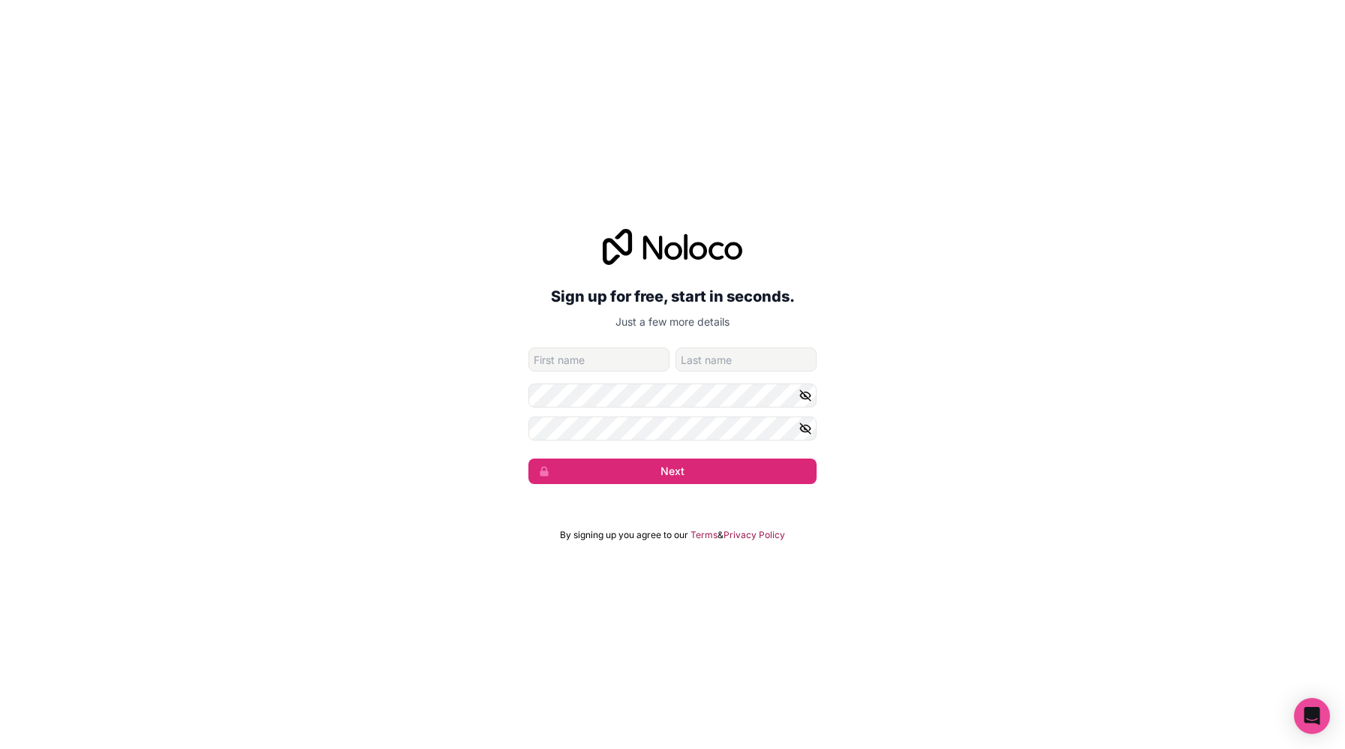
click at [590, 348] on input "given-name" at bounding box center [598, 360] width 141 height 24
type input "Patricio"
type input "Tapia"
click at [633, 415] on form "info@wefindyournewjob.com Patricio Tapia Next" at bounding box center [672, 416] width 288 height 137
click at [528, 459] on button "Next" at bounding box center [672, 472] width 288 height 26
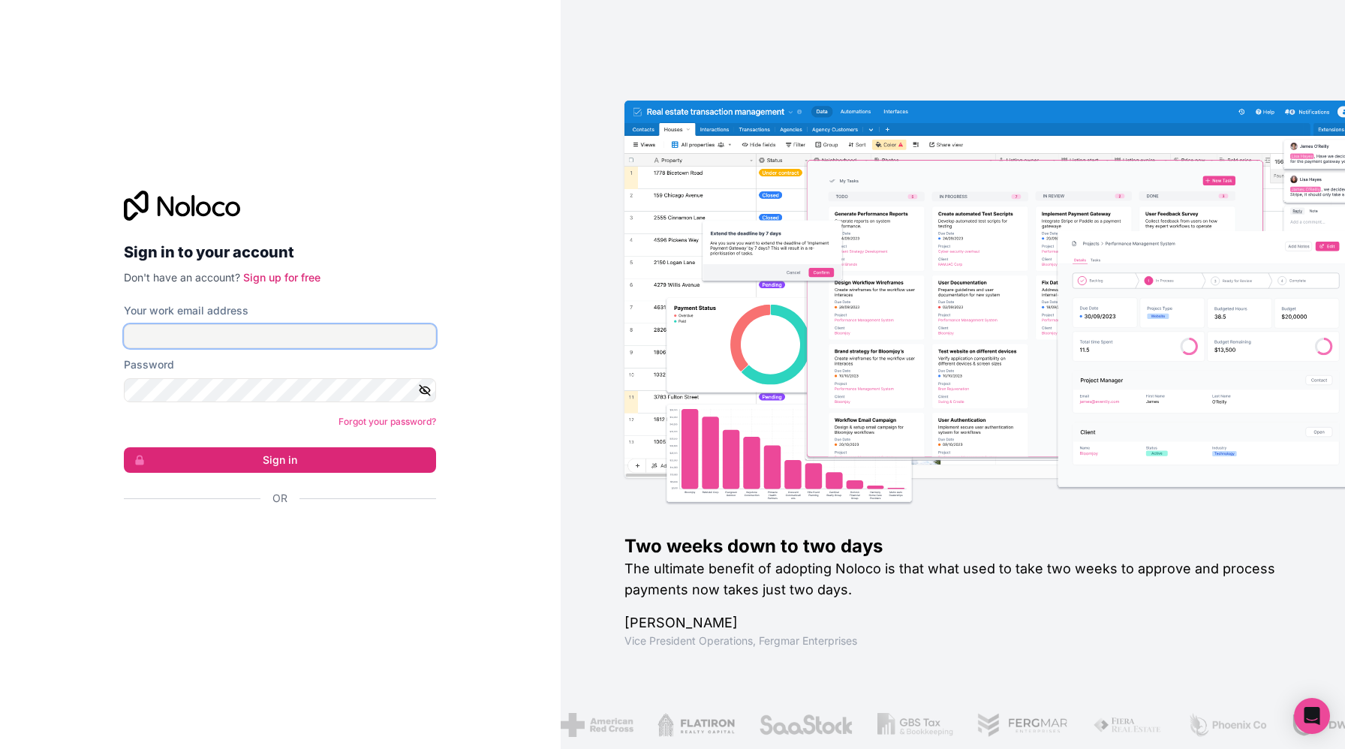
click at [373, 333] on input "Your work email address" at bounding box center [280, 336] width 312 height 24
type input "[EMAIL_ADDRESS][DOMAIN_NAME]"
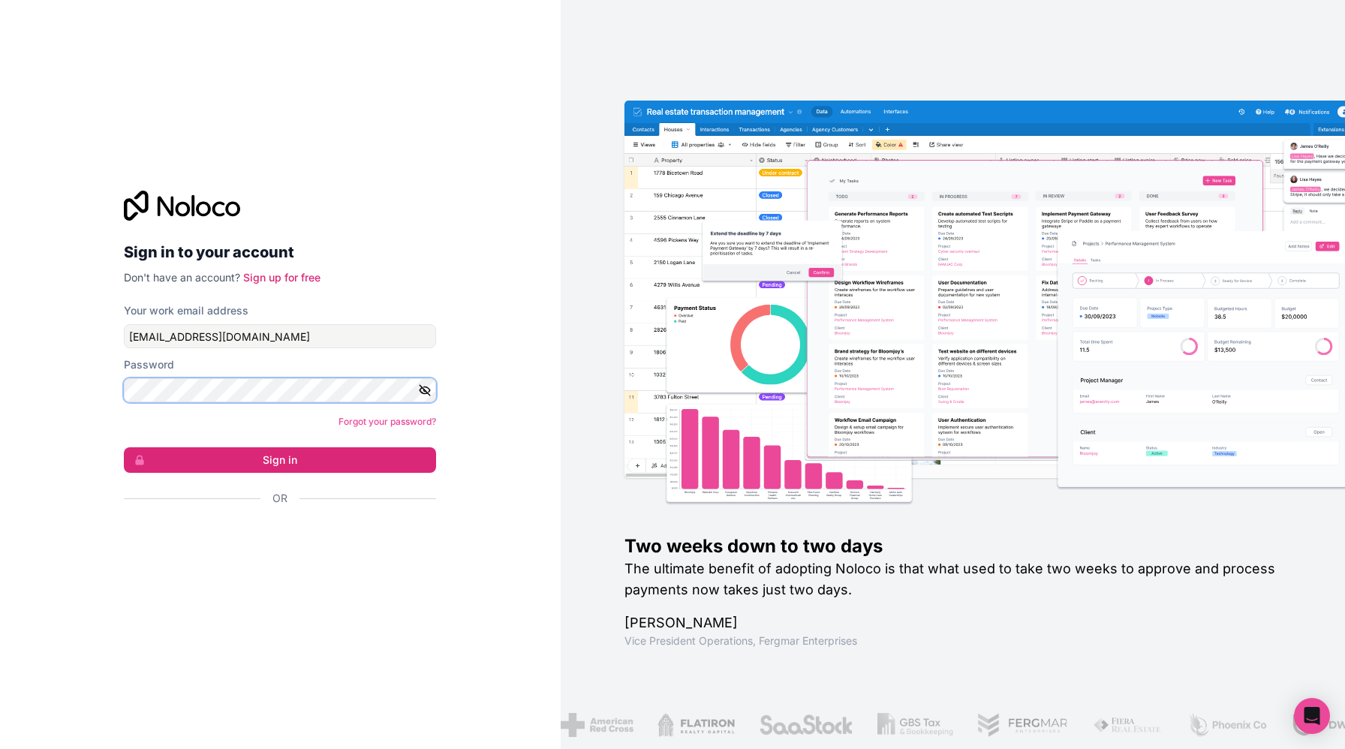
click at [124, 447] on button "Sign in" at bounding box center [280, 460] width 312 height 26
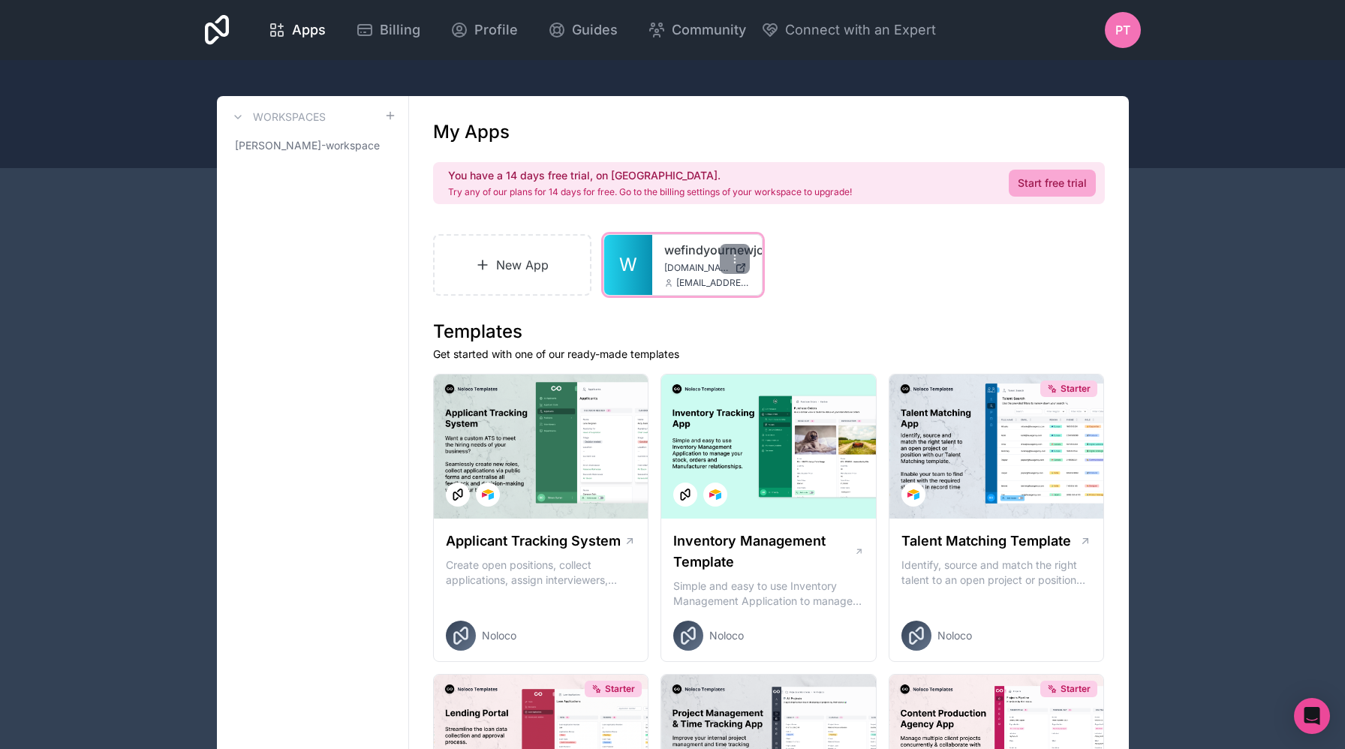
click at [673, 263] on span "wefindyournewjob.noloco.co" at bounding box center [696, 268] width 65 height 12
click at [683, 257] on link "wefindyournewjob" at bounding box center [707, 250] width 86 height 18
